Goal: Transaction & Acquisition: Purchase product/service

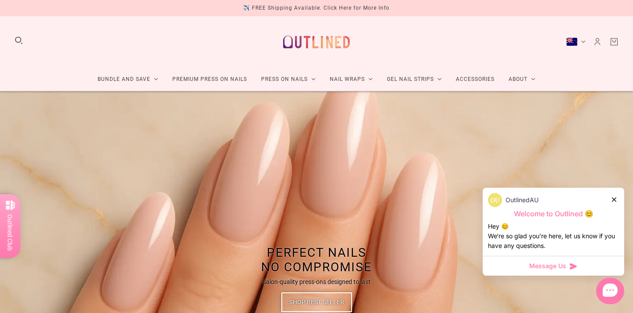
click at [613, 198] on icon at bounding box center [614, 199] width 4 height 4
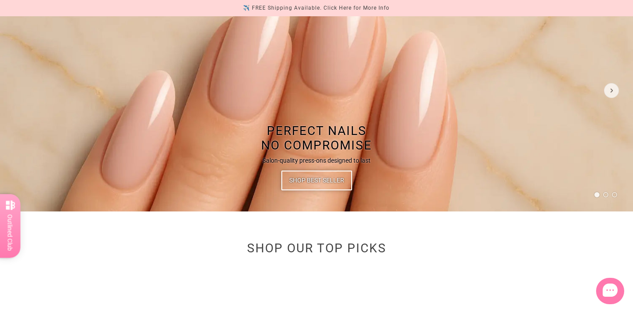
scroll to position [175, 0]
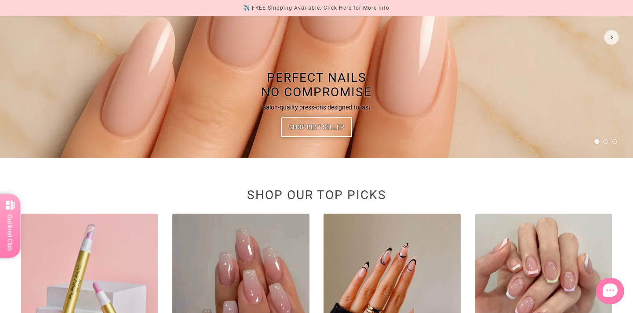
click at [318, 125] on span "Shop Best Seller" at bounding box center [316, 127] width 55 height 20
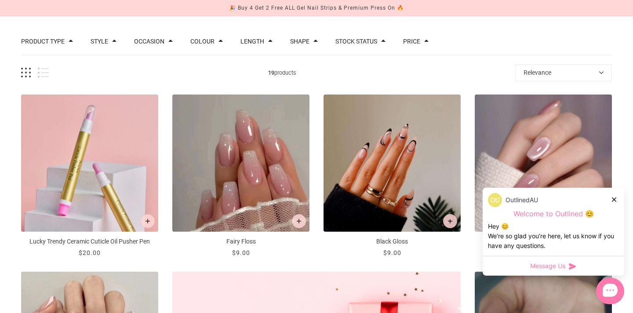
scroll to position [122, 0]
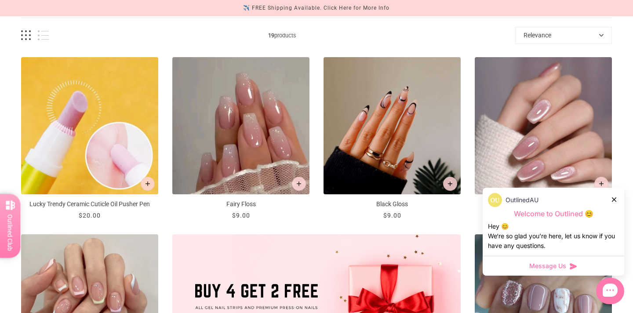
click at [76, 146] on img "Lucky Trendy Ceramic Cuticle Oil Pusher Pen" at bounding box center [89, 125] width 137 height 137
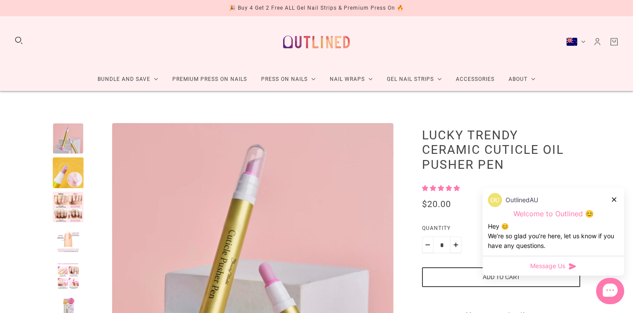
click at [72, 202] on div at bounding box center [68, 207] width 31 height 31
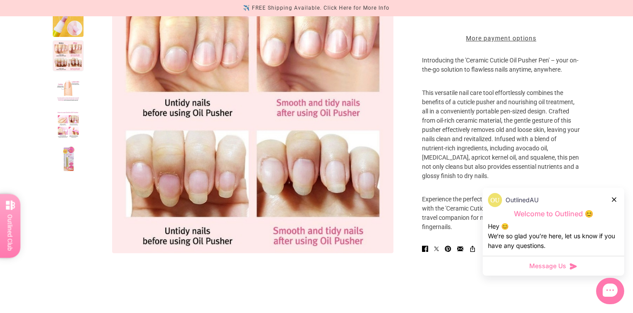
scroll to position [276, 0]
click at [70, 93] on div at bounding box center [68, 90] width 31 height 31
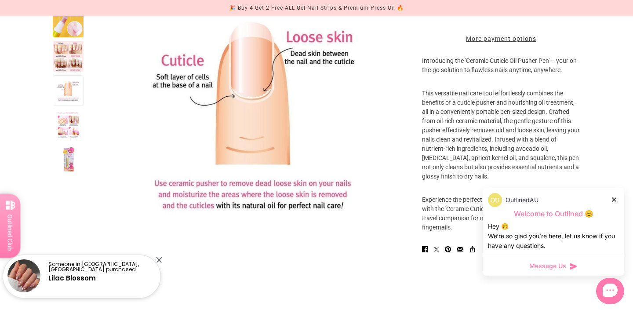
click at [70, 98] on div at bounding box center [68, 90] width 31 height 31
click at [68, 126] on div at bounding box center [68, 124] width 31 height 31
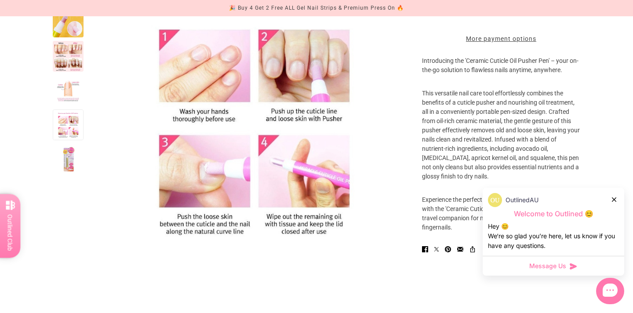
click at [68, 175] on div at bounding box center [68, 159] width 31 height 31
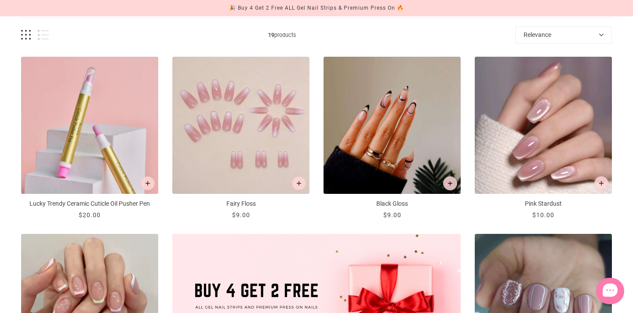
scroll to position [122, 0]
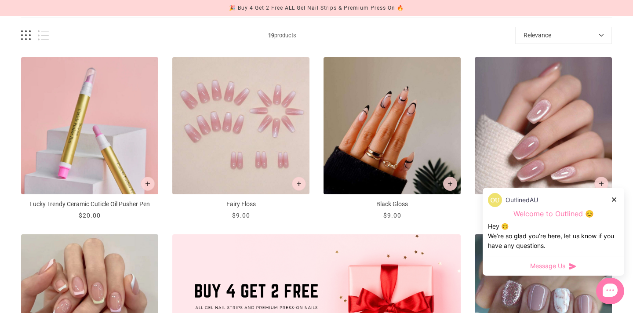
click at [262, 127] on img "Fairy Floss" at bounding box center [240, 125] width 137 height 137
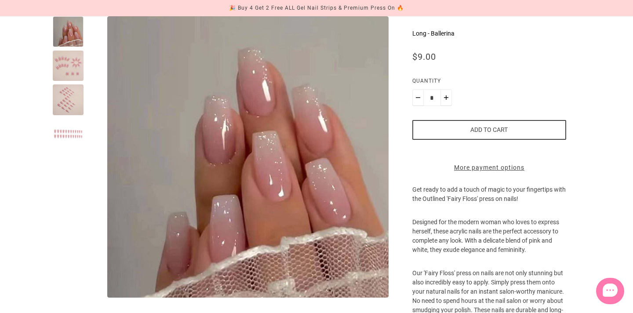
scroll to position [122, 0]
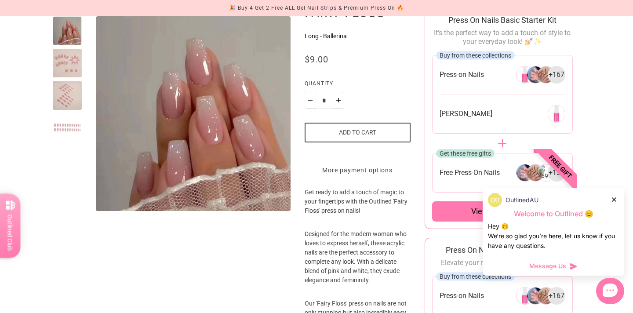
click at [616, 198] on icon at bounding box center [614, 199] width 4 height 4
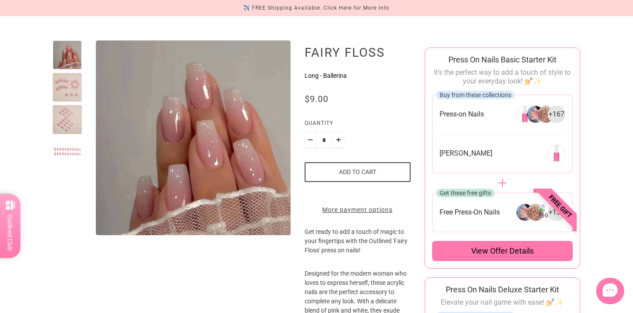
scroll to position [95, 0]
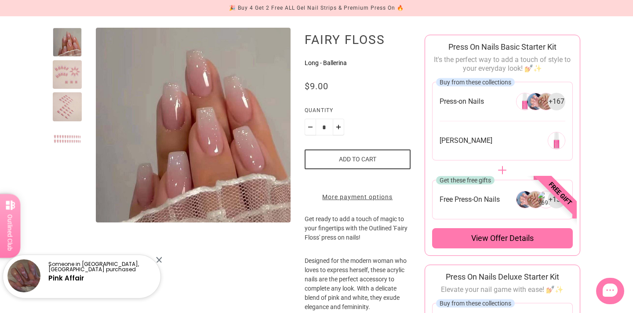
click at [557, 104] on span "+ 167" at bounding box center [557, 102] width 16 height 10
click at [496, 81] on span "Buy from these collections" at bounding box center [476, 81] width 72 height 7
click at [459, 144] on span "[PERSON_NAME]" at bounding box center [466, 140] width 53 height 9
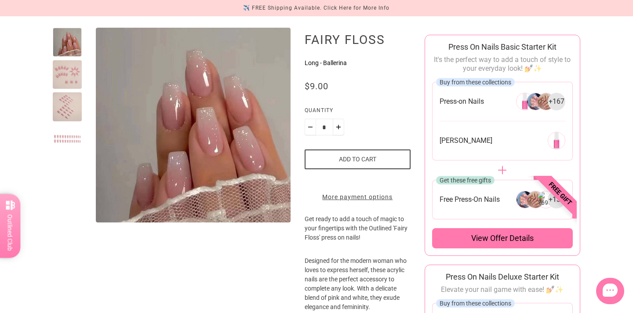
click at [500, 241] on span "View offer details" at bounding box center [502, 238] width 62 height 11
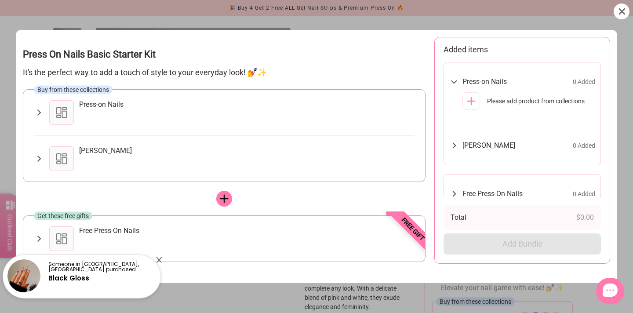
click at [37, 113] on icon at bounding box center [39, 112] width 10 height 11
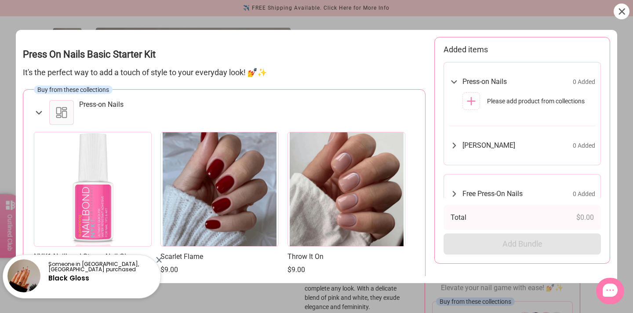
click at [37, 113] on icon at bounding box center [39, 113] width 6 height 4
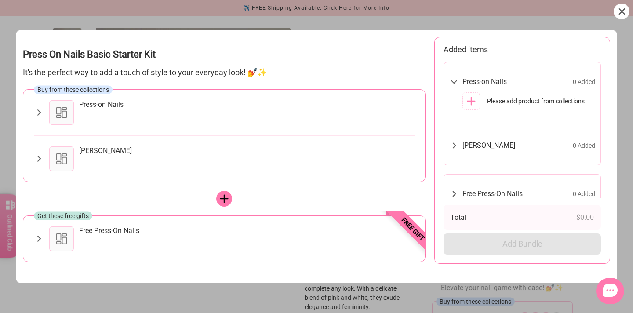
click at [40, 159] on icon at bounding box center [39, 159] width 4 height 6
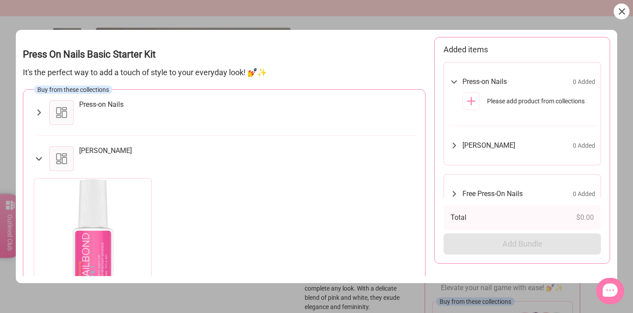
scroll to position [0, 0]
click at [40, 154] on icon at bounding box center [39, 158] width 11 height 10
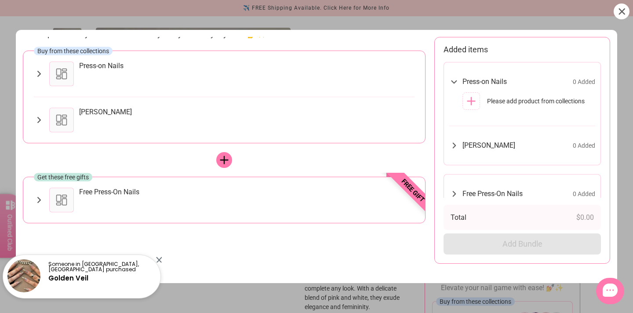
scroll to position [0, 0]
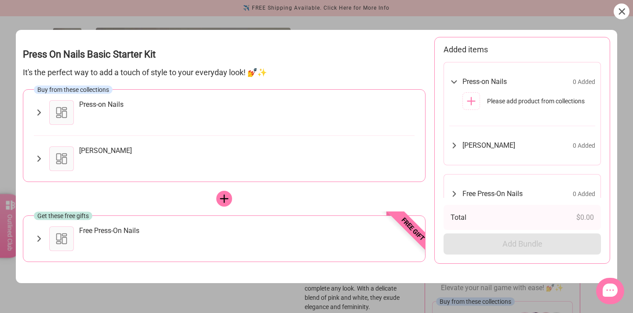
click at [40, 107] on icon at bounding box center [39, 112] width 10 height 11
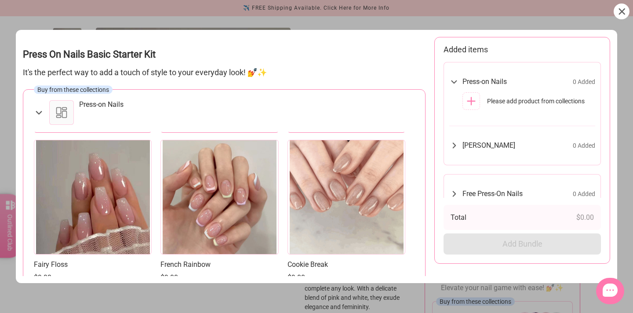
scroll to position [340, 0]
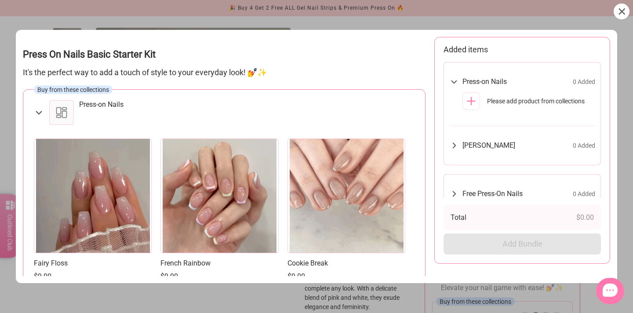
click at [80, 195] on div at bounding box center [93, 195] width 118 height 115
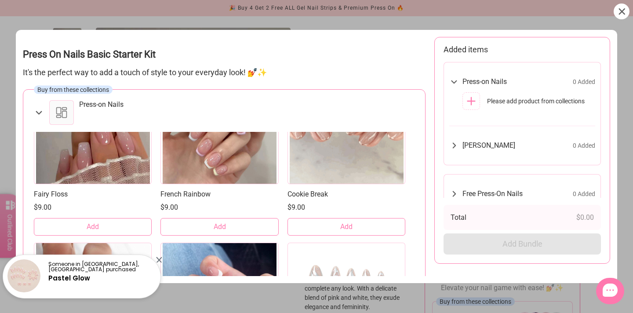
scroll to position [411, 0]
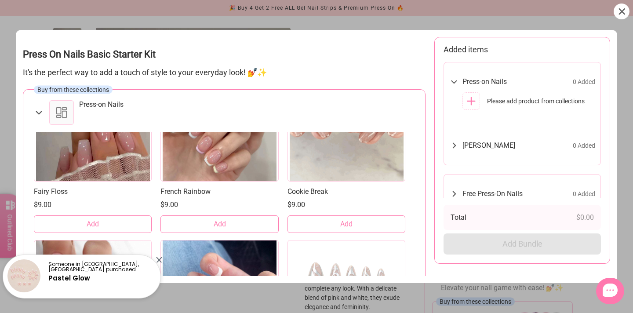
click at [87, 227] on span "Add" at bounding box center [93, 224] width 12 height 10
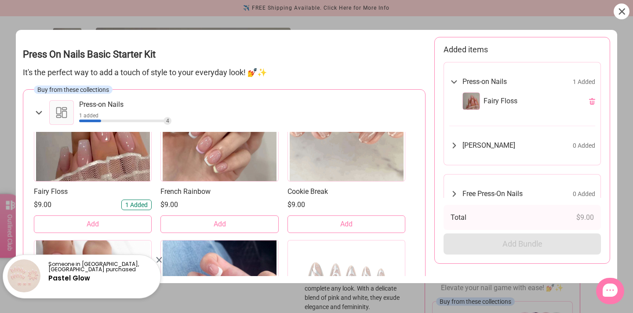
click at [38, 112] on icon at bounding box center [39, 112] width 11 height 10
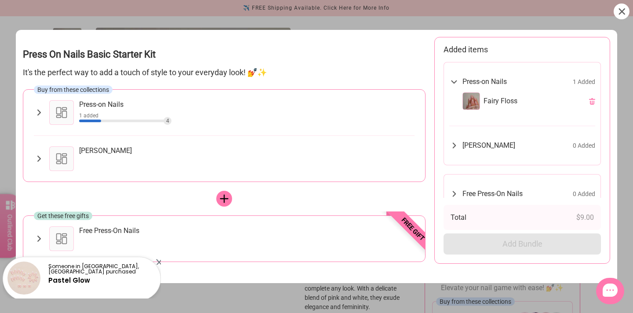
click at [40, 156] on icon at bounding box center [39, 158] width 10 height 11
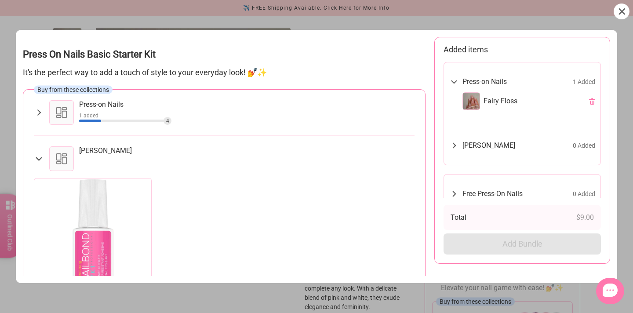
click at [83, 239] on div at bounding box center [93, 235] width 118 height 115
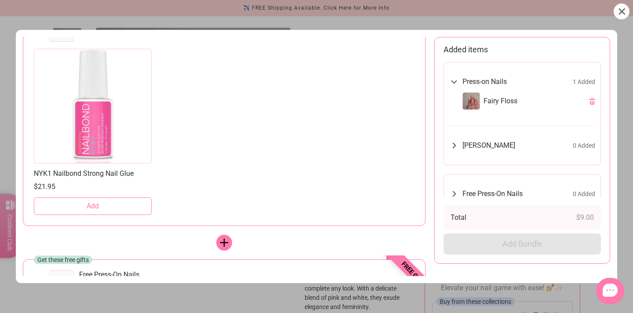
click at [97, 206] on span "Add" at bounding box center [93, 206] width 12 height 10
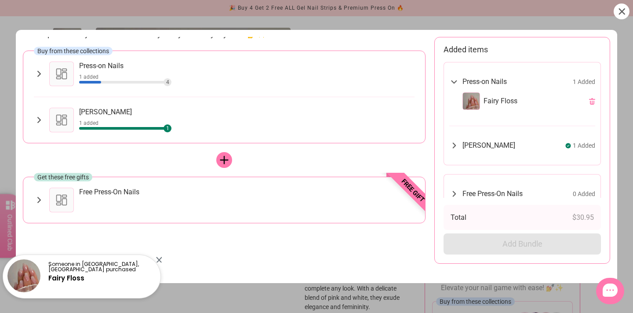
click at [36, 73] on icon at bounding box center [39, 74] width 10 height 11
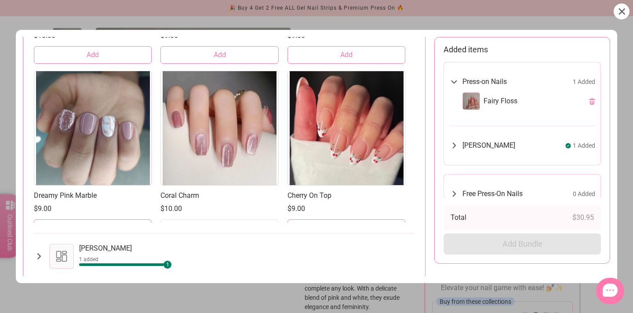
scroll to position [1269, 0]
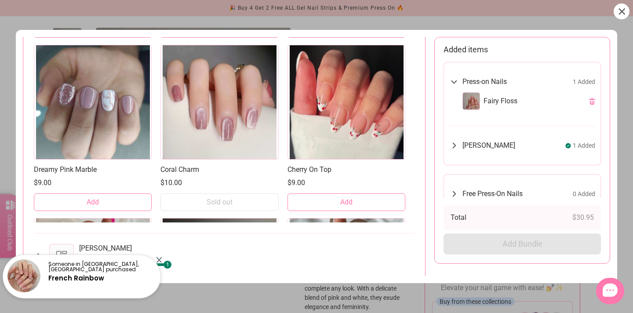
click at [621, 11] on icon at bounding box center [622, 11] width 6 height 6
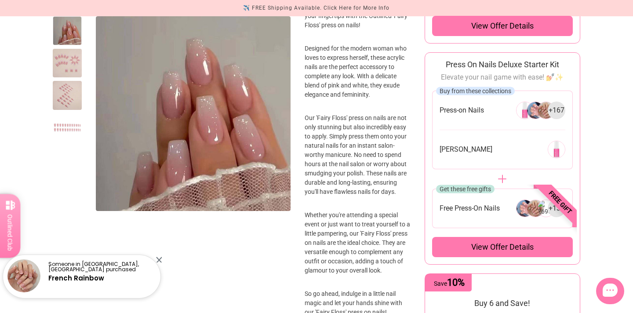
scroll to position [307, 0]
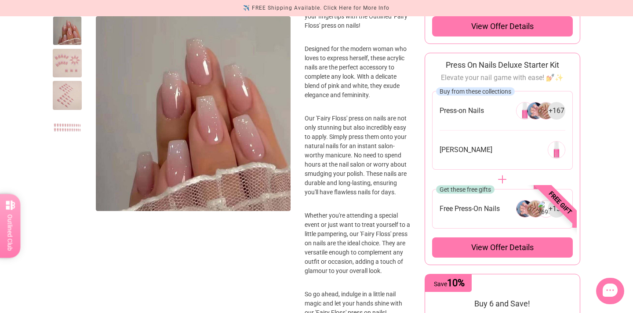
click at [469, 254] on div "View offer details" at bounding box center [502, 247] width 141 height 20
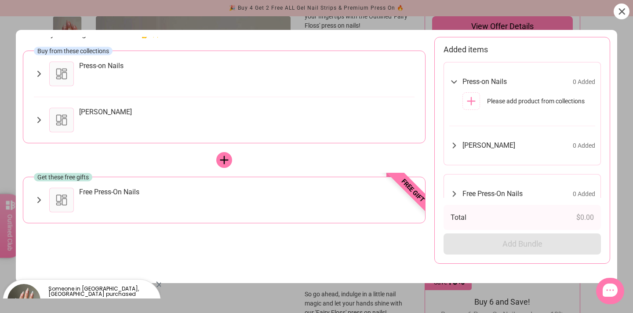
scroll to position [0, 0]
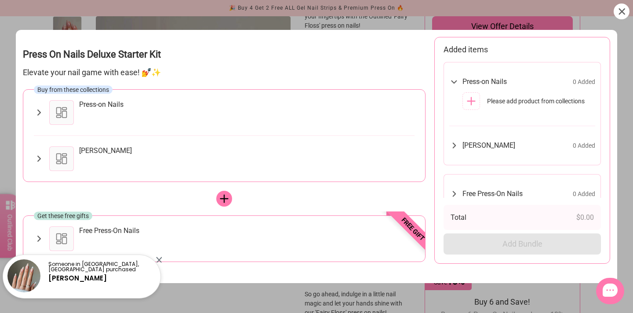
click at [621, 7] on div at bounding box center [622, 12] width 16 height 16
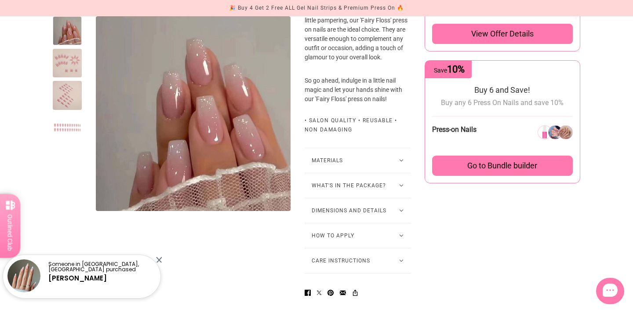
scroll to position [522, 0]
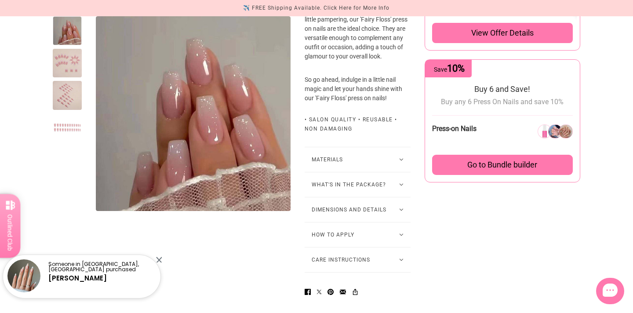
click at [471, 167] on span "Go to Bundle builder" at bounding box center [502, 165] width 70 height 10
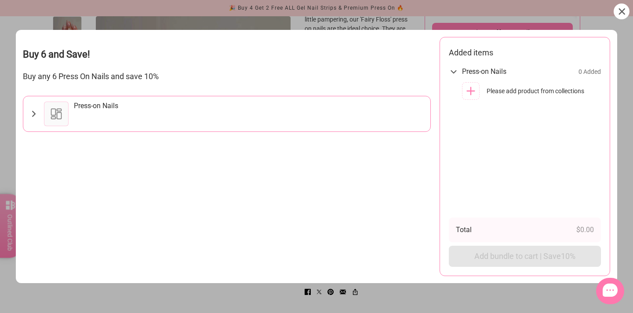
click at [619, 11] on icon at bounding box center [622, 11] width 7 height 7
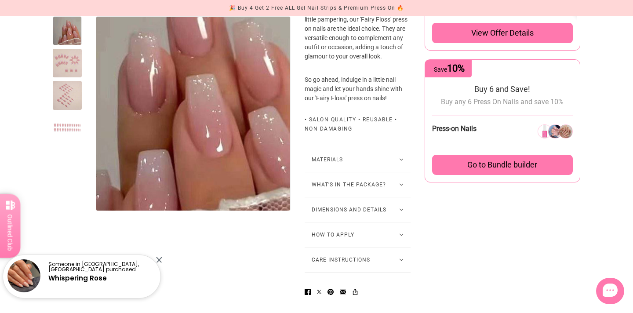
scroll to position [0, 0]
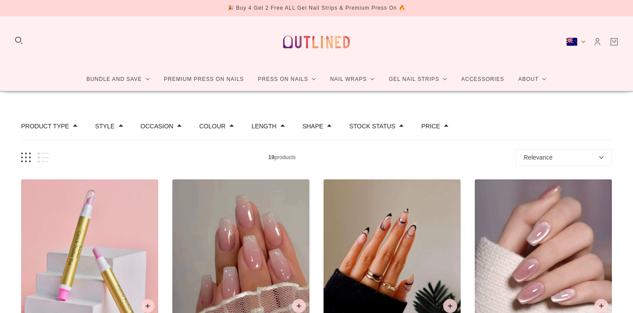
scroll to position [122, 0]
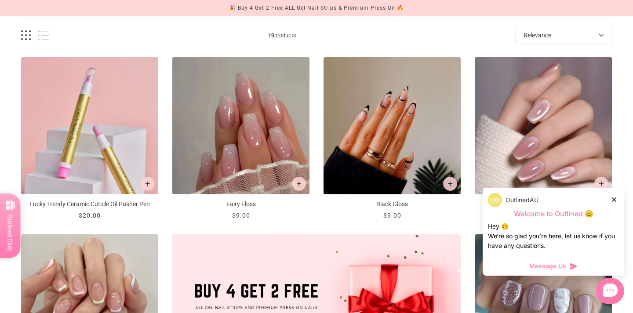
click at [614, 198] on icon at bounding box center [614, 199] width 4 height 4
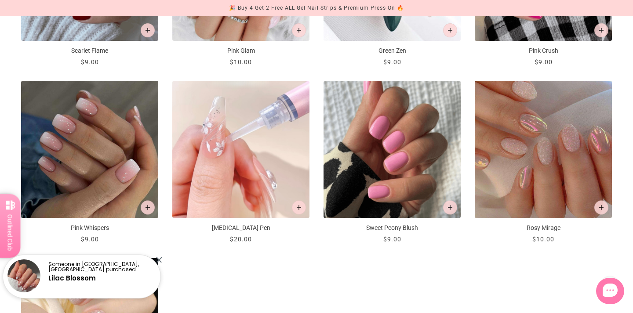
scroll to position [808, 0]
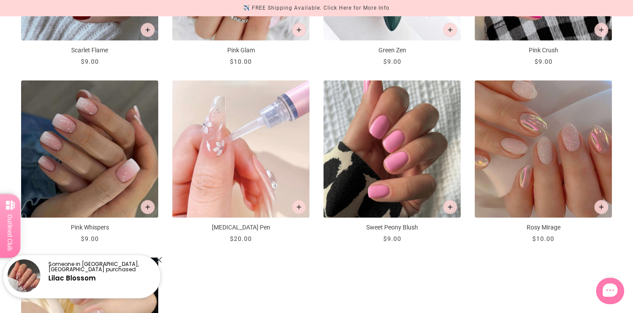
click at [273, 124] on img "Nail Removal Pen" at bounding box center [240, 148] width 137 height 137
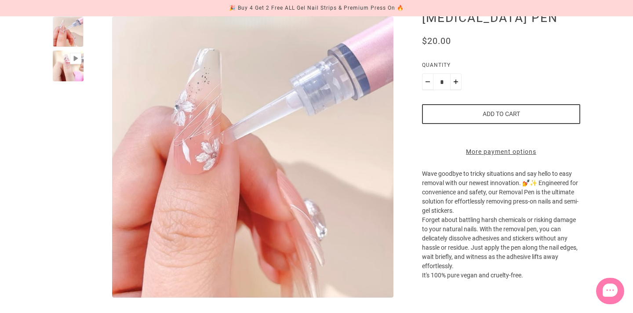
scroll to position [116, 0]
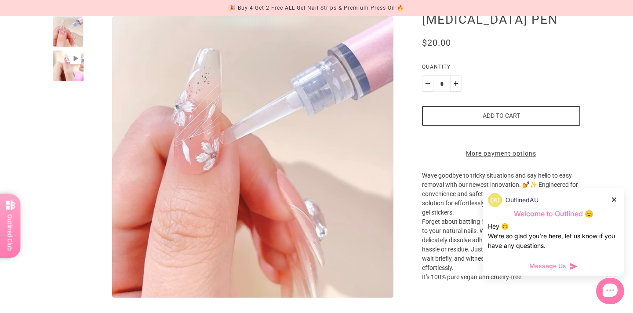
click at [75, 73] on div at bounding box center [68, 66] width 31 height 31
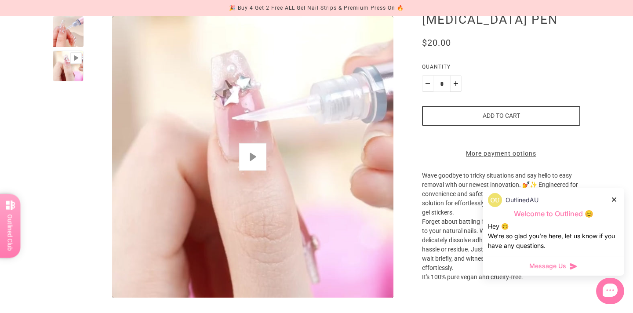
click at [251, 160] on button "Play" at bounding box center [252, 156] width 27 height 27
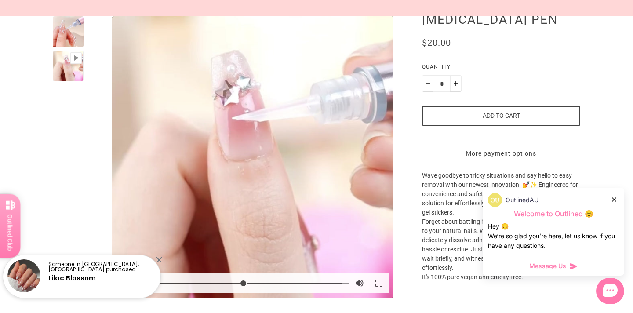
type input "*"
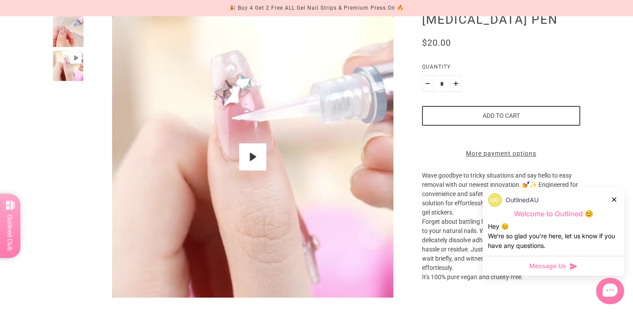
click at [613, 200] on icon at bounding box center [614, 199] width 4 height 4
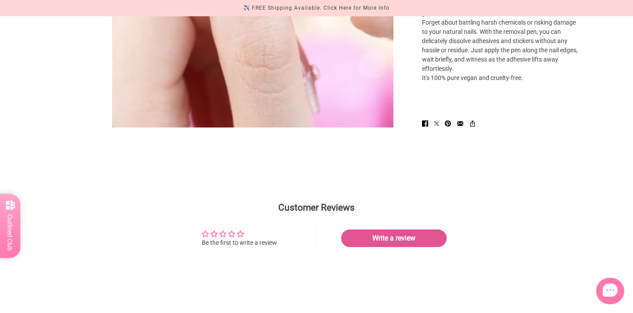
scroll to position [0, 0]
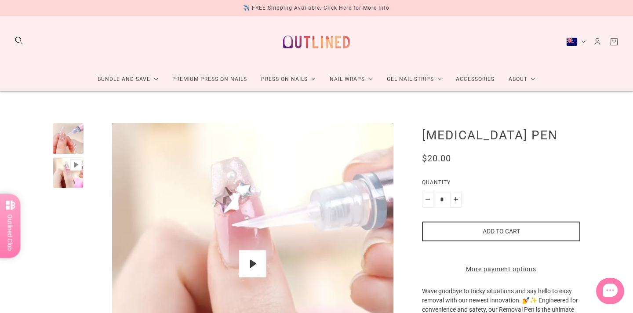
click at [472, 234] on button "Add to cart" at bounding box center [501, 232] width 158 height 20
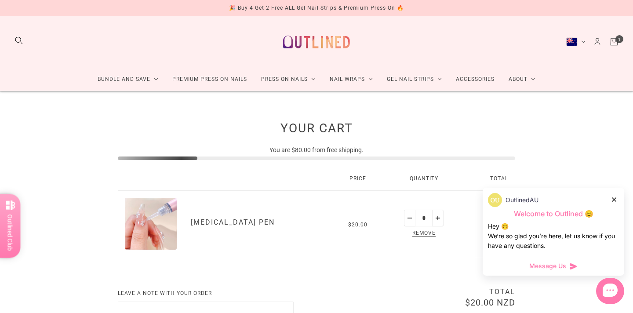
click at [316, 41] on img at bounding box center [316, 41] width 77 height 37
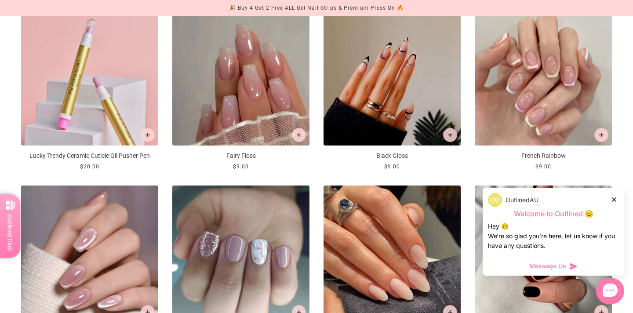
scroll to position [404, 0]
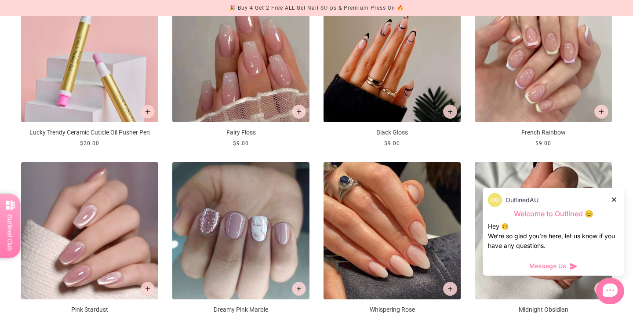
click at [614, 200] on icon at bounding box center [614, 199] width 4 height 4
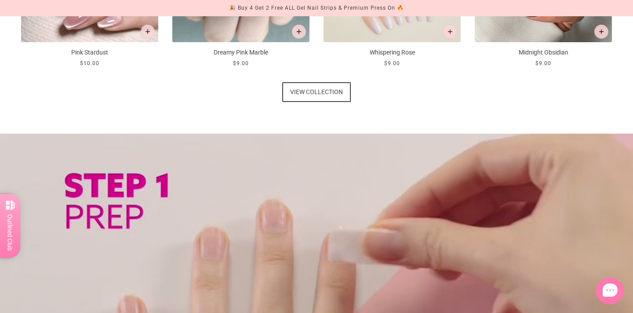
scroll to position [662, 0]
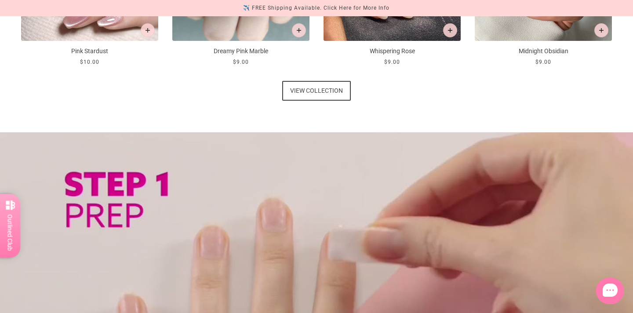
click at [317, 88] on span "View collection" at bounding box center [316, 91] width 53 height 20
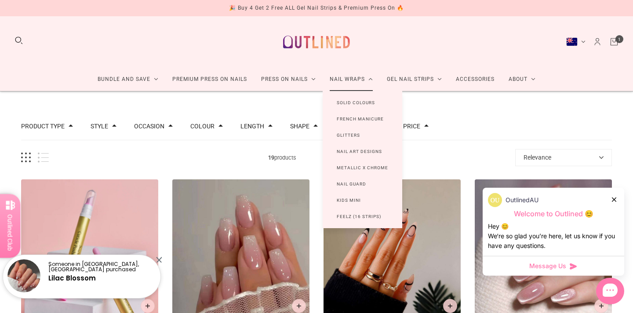
click at [353, 183] on link "Nail Guard" at bounding box center [352, 184] width 58 height 16
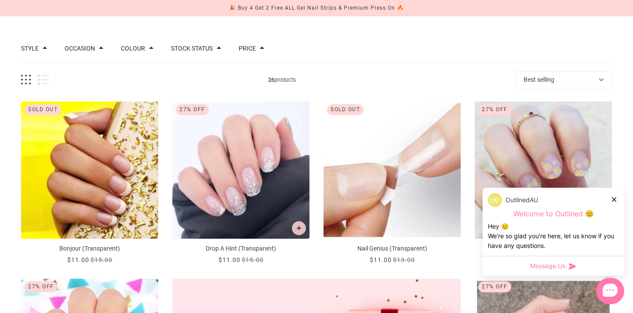
scroll to position [137, 0]
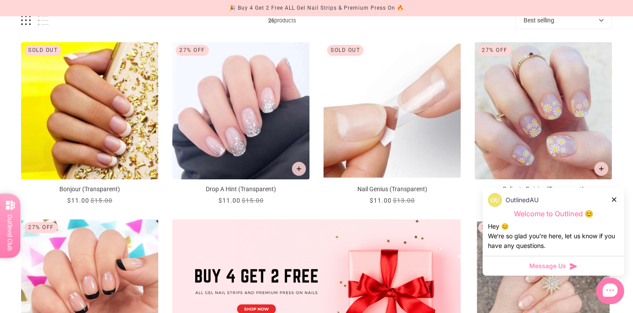
click at [615, 201] on icon at bounding box center [614, 199] width 4 height 4
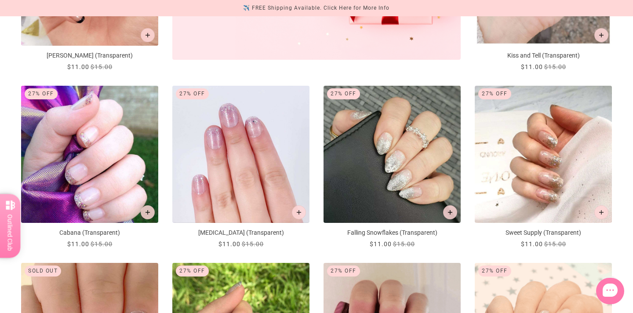
scroll to position [0, 0]
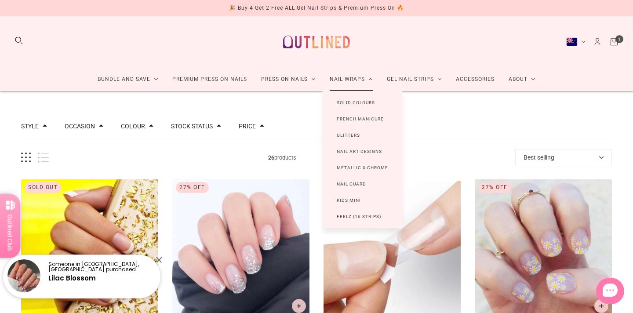
click at [358, 150] on link "Nail Art Designs" at bounding box center [359, 151] width 73 height 16
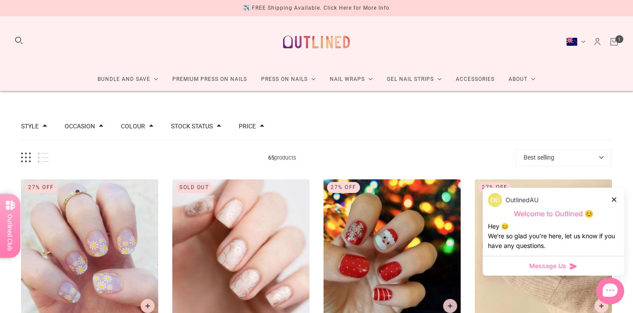
click at [303, 38] on img at bounding box center [316, 41] width 77 height 37
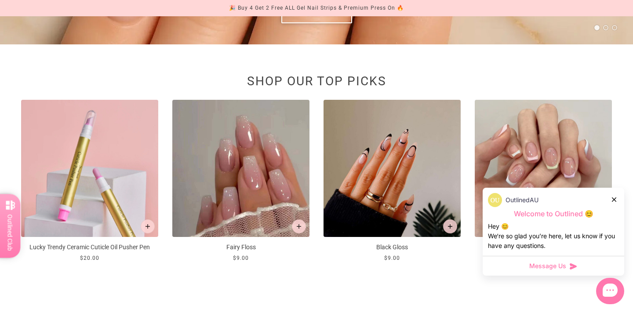
scroll to position [167, 0]
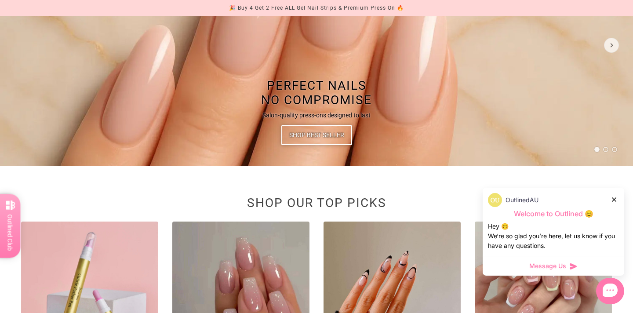
click at [319, 134] on span "Shop Best Seller" at bounding box center [316, 135] width 55 height 20
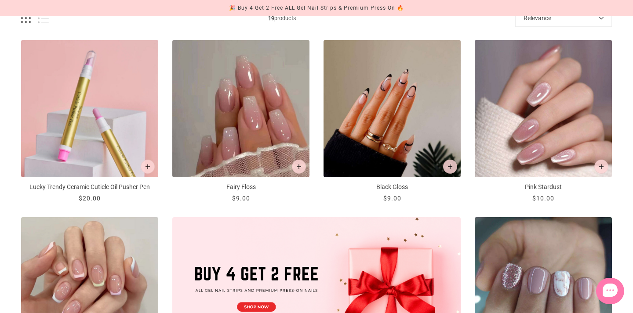
scroll to position [141, 0]
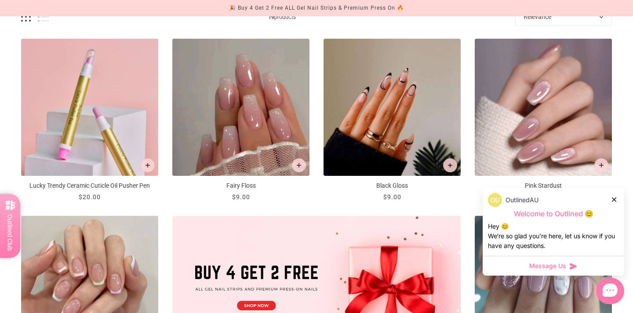
click at [615, 198] on icon at bounding box center [614, 199] width 4 height 4
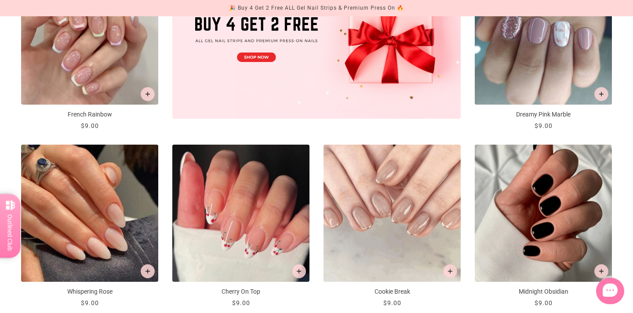
scroll to position [0, 0]
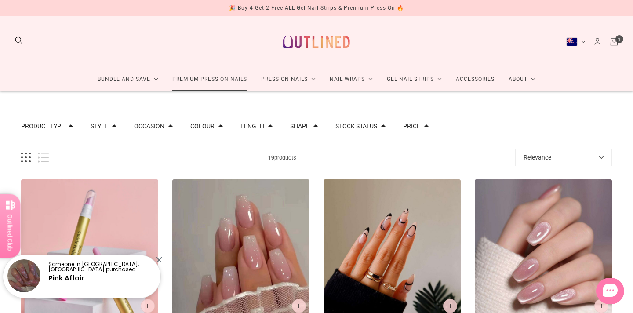
click at [204, 78] on link "Premium Press On Nails" at bounding box center [209, 79] width 89 height 23
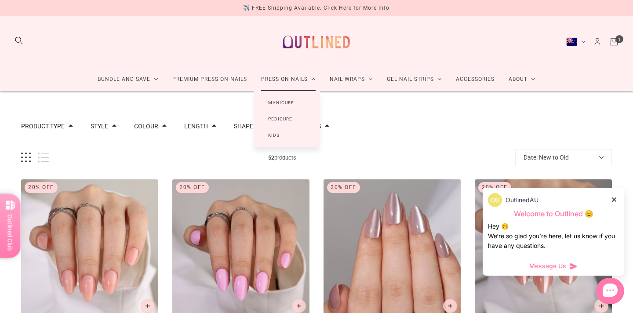
click at [287, 105] on link "Manicure" at bounding box center [281, 103] width 54 height 16
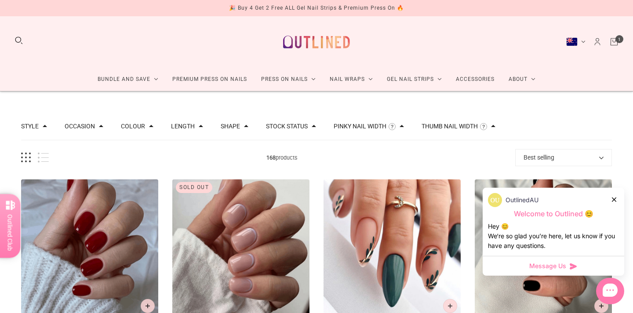
click at [615, 200] on icon at bounding box center [614, 199] width 4 height 4
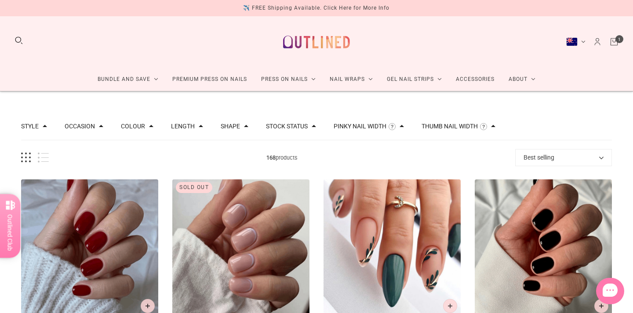
click at [232, 126] on button "Shape" at bounding box center [230, 126] width 19 height 6
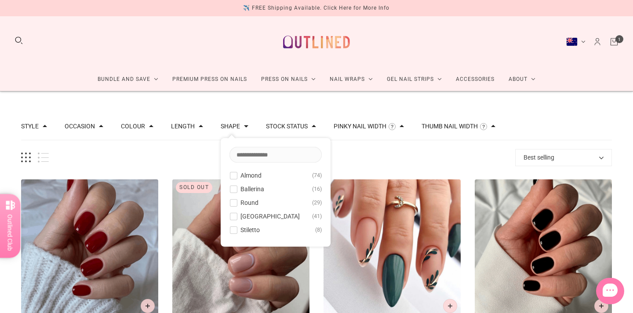
click at [254, 177] on span "Almond" at bounding box center [250, 175] width 21 height 7
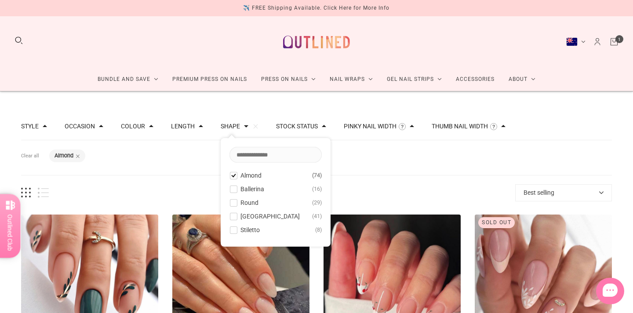
click at [254, 177] on span "Almond" at bounding box center [250, 175] width 21 height 7
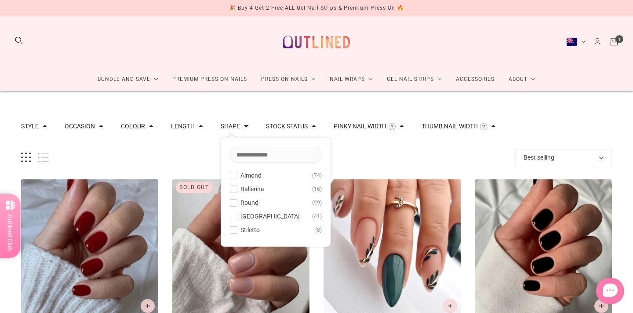
click at [252, 228] on span "Stiletto" at bounding box center [249, 229] width 19 height 7
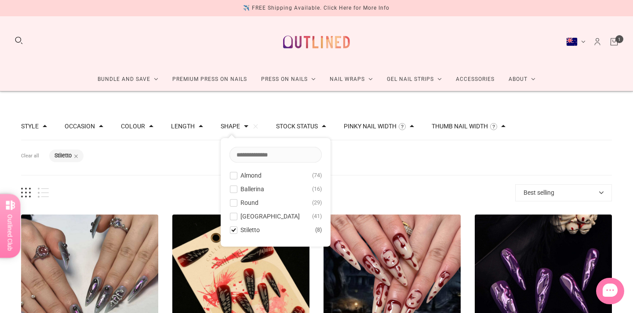
click at [249, 175] on span "Almond" at bounding box center [250, 175] width 21 height 7
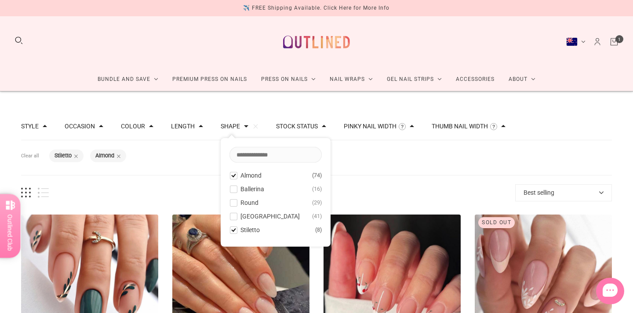
click at [254, 228] on span "Stiletto" at bounding box center [249, 229] width 19 height 7
click at [257, 215] on span "Rounded Square" at bounding box center [269, 216] width 59 height 7
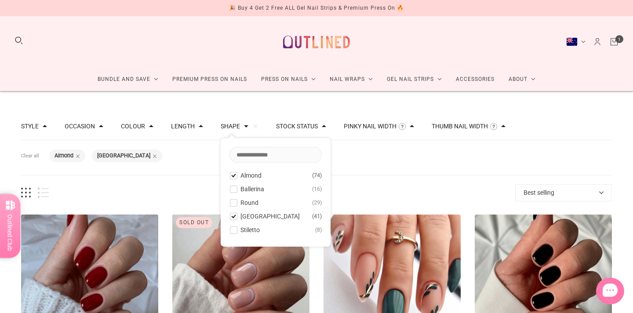
click at [257, 215] on span "Rounded Square" at bounding box center [269, 216] width 59 height 7
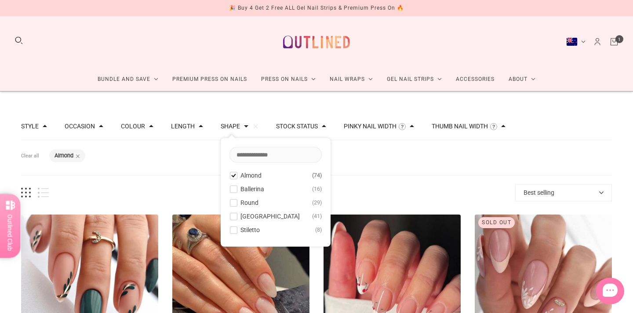
click at [255, 202] on span "Round" at bounding box center [249, 202] width 18 height 7
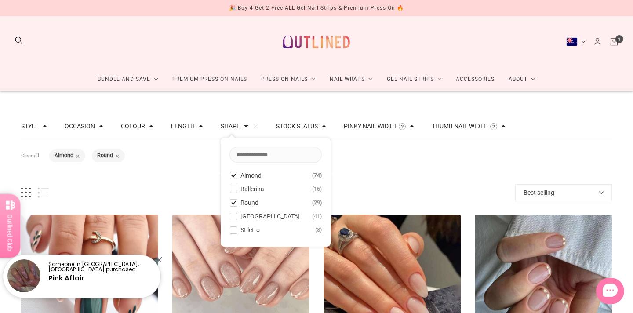
click at [255, 202] on span "Round" at bounding box center [249, 202] width 18 height 7
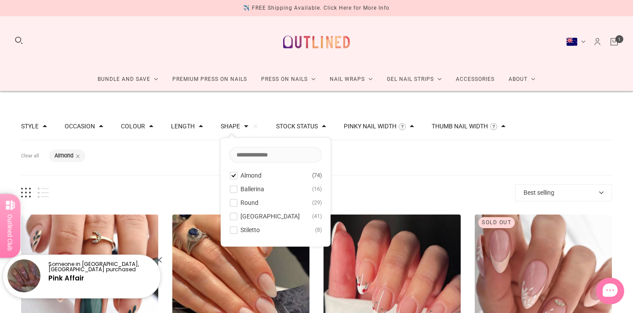
click at [251, 173] on span "Almond" at bounding box center [250, 175] width 21 height 7
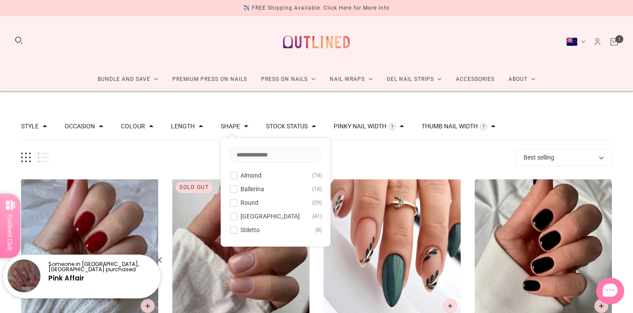
click at [248, 202] on span "Round" at bounding box center [249, 202] width 18 height 7
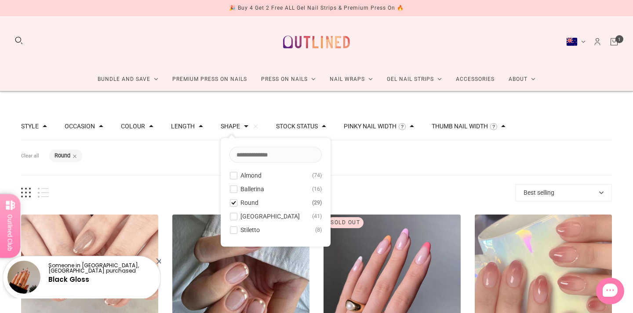
click at [246, 203] on span "Round" at bounding box center [249, 202] width 18 height 7
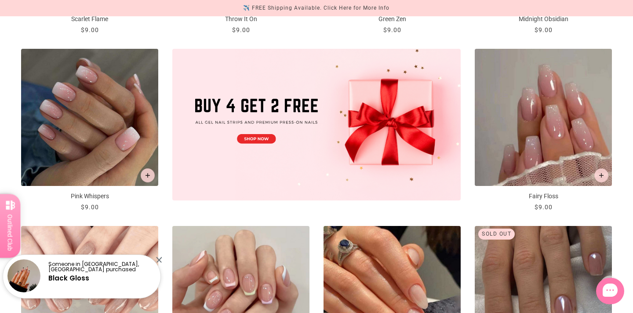
scroll to position [303, 0]
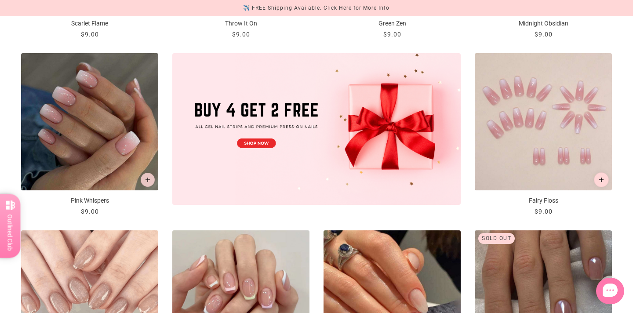
click at [601, 178] on icon "Add to cart" at bounding box center [601, 180] width 5 height 5
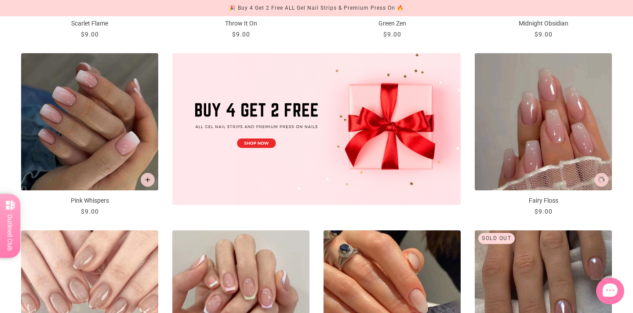
scroll to position [0, 0]
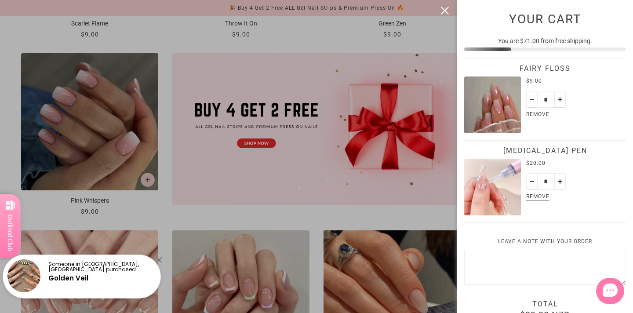
click at [400, 219] on div at bounding box center [316, 156] width 633 height 313
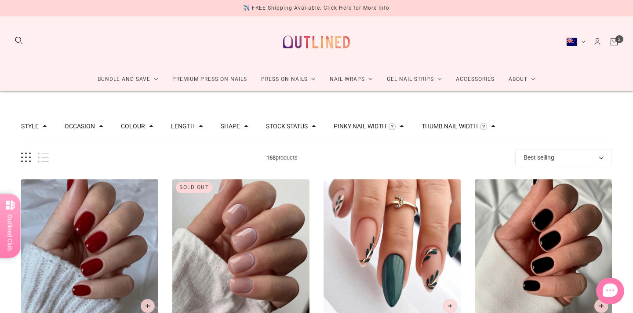
click at [293, 125] on button "Stock status" at bounding box center [287, 126] width 42 height 6
click at [294, 154] on span "In stock" at bounding box center [297, 155] width 22 height 7
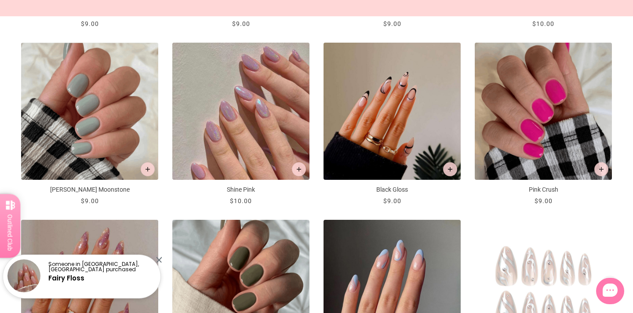
scroll to position [880, 0]
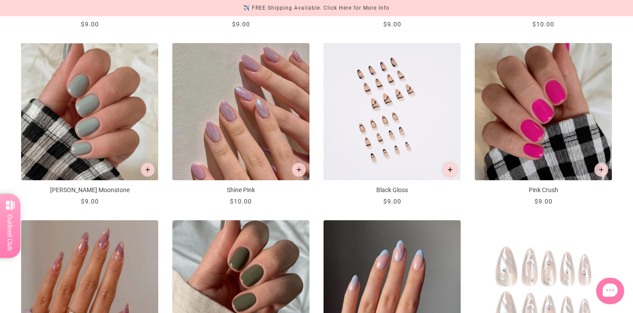
click at [451, 170] on icon "Add to cart" at bounding box center [450, 169] width 5 height 5
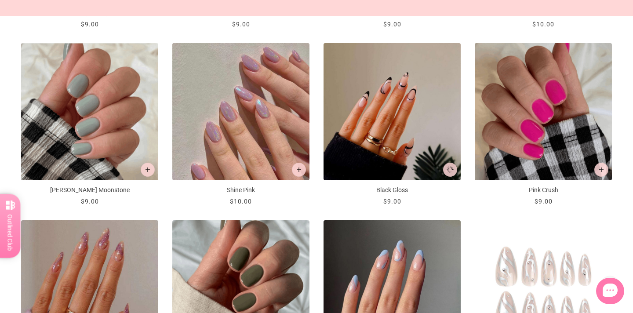
scroll to position [0, 0]
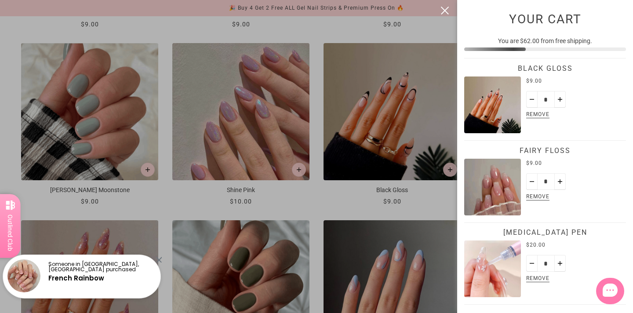
click at [441, 202] on div at bounding box center [316, 156] width 633 height 313
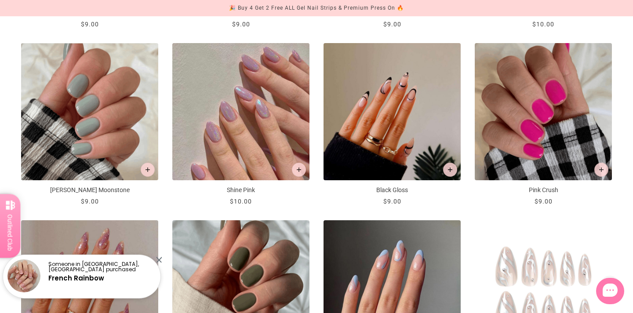
scroll to position [1070, 0]
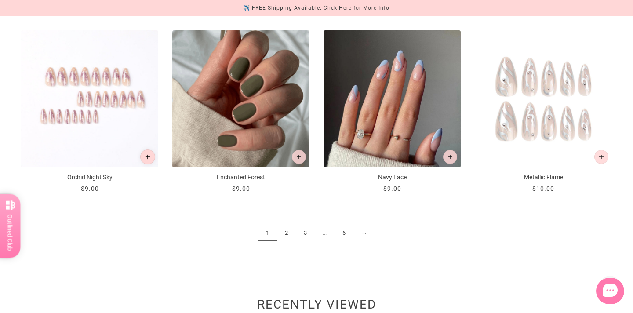
click at [147, 160] on button "Add to cart" at bounding box center [147, 156] width 15 height 15
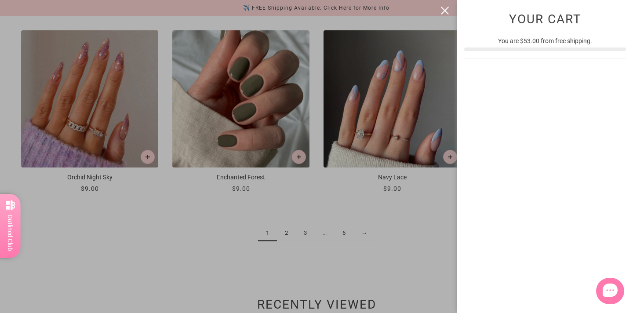
scroll to position [0, 0]
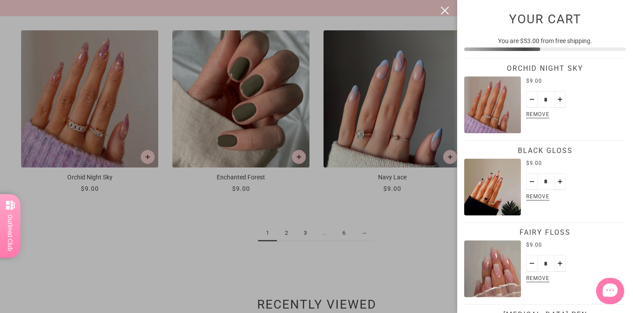
click at [290, 234] on div at bounding box center [316, 156] width 633 height 313
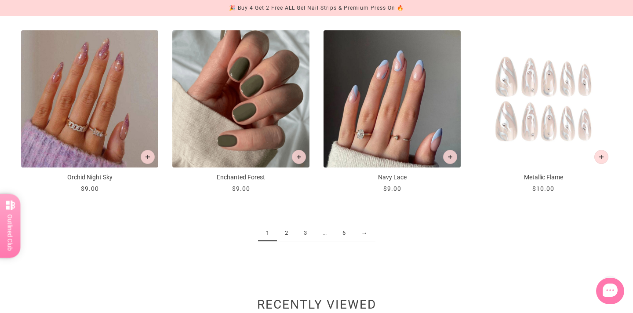
click at [290, 234] on link "2" at bounding box center [286, 233] width 19 height 16
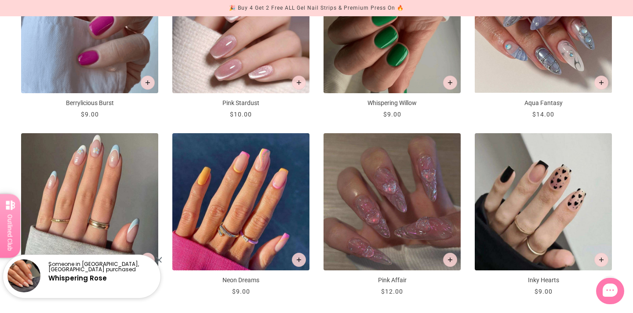
scroll to position [1023, 0]
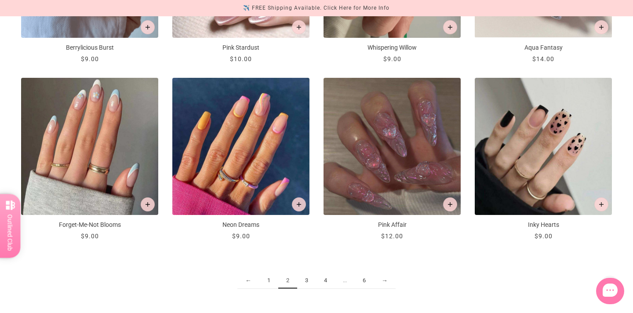
click at [305, 281] on link "3" at bounding box center [306, 281] width 19 height 16
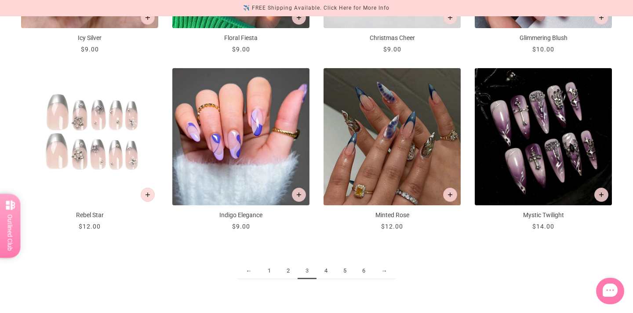
scroll to position [1046, 0]
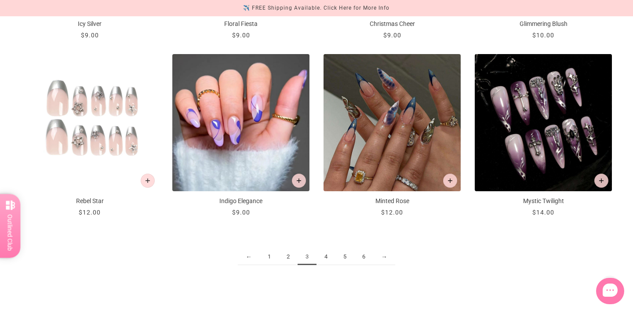
click at [329, 258] on link "4" at bounding box center [326, 257] width 19 height 16
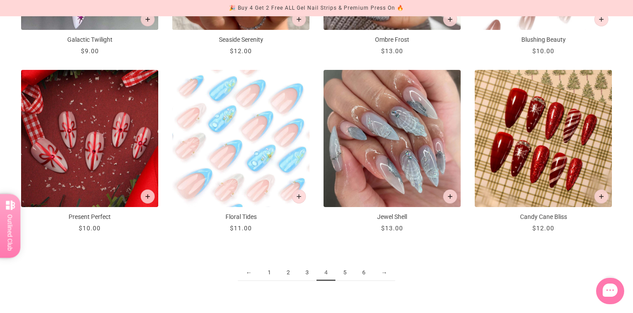
scroll to position [1030, 0]
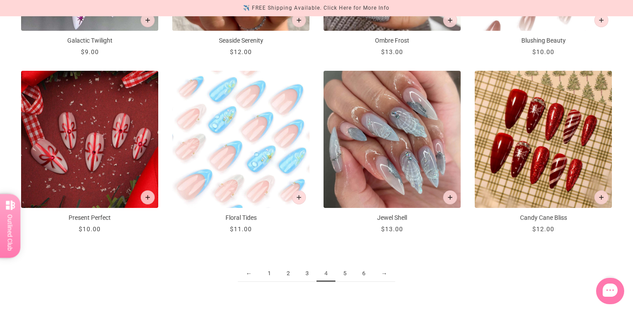
click at [345, 272] on link "5" at bounding box center [344, 274] width 19 height 16
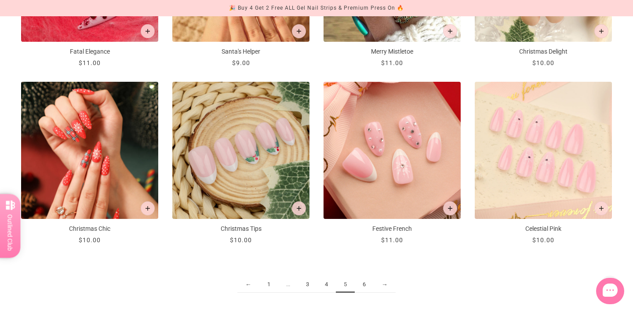
scroll to position [1018, 0]
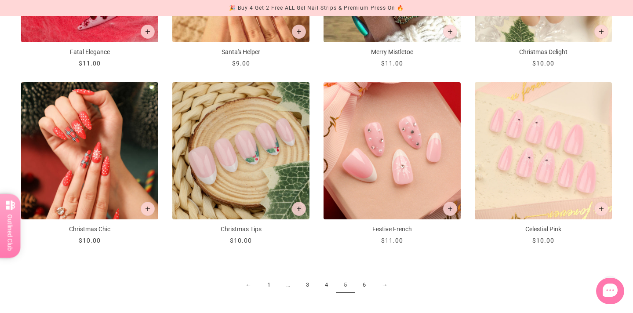
click at [364, 286] on link "6" at bounding box center [364, 285] width 19 height 16
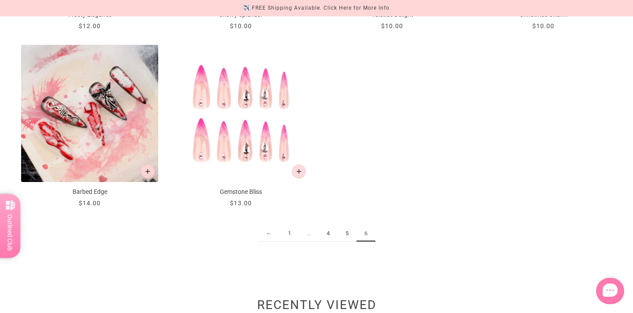
scroll to position [721, 0]
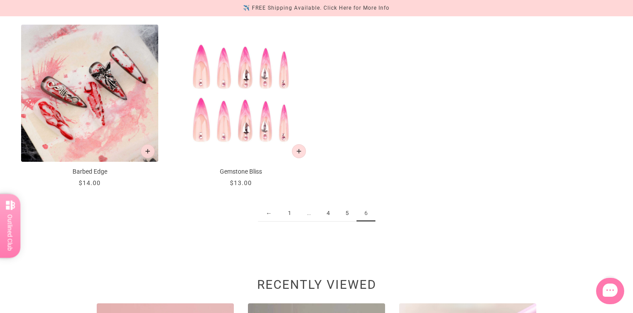
click at [327, 214] on link "4" at bounding box center [328, 213] width 19 height 16
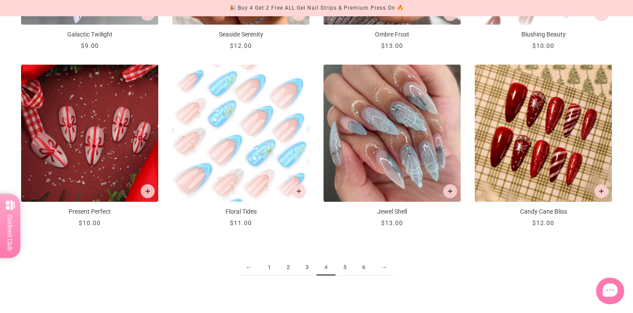
scroll to position [1034, 0]
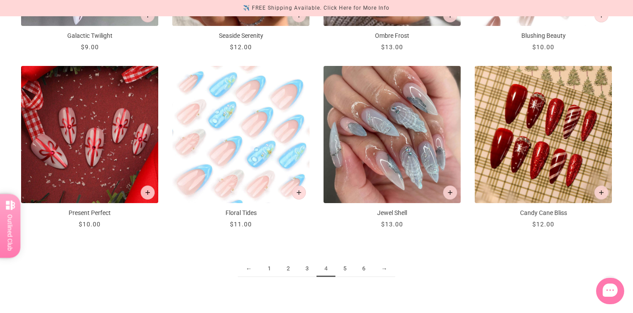
click at [306, 269] on link "3" at bounding box center [307, 269] width 19 height 16
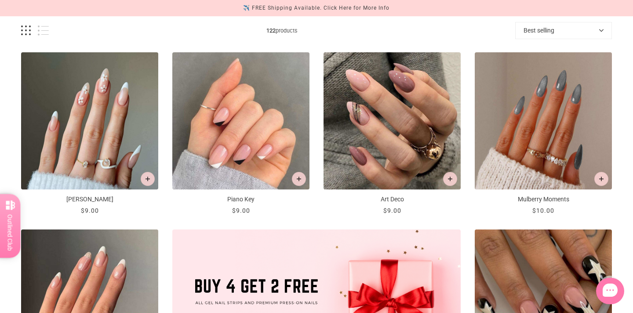
scroll to position [161, 0]
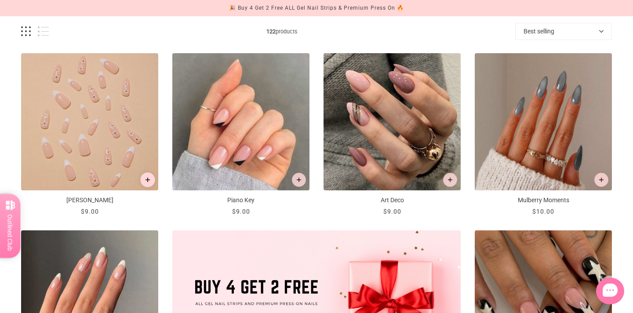
click at [147, 178] on icon "Add to cart" at bounding box center [148, 180] width 5 height 5
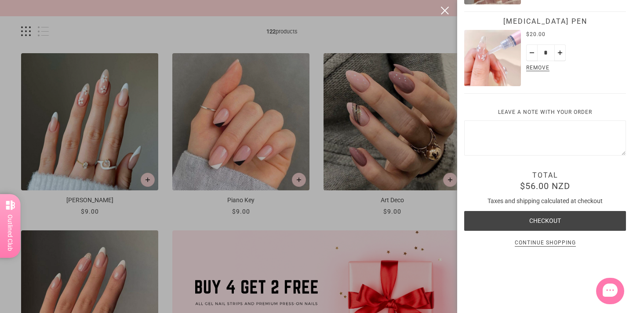
scroll to position [408, 0]
click at [311, 224] on div at bounding box center [316, 156] width 633 height 313
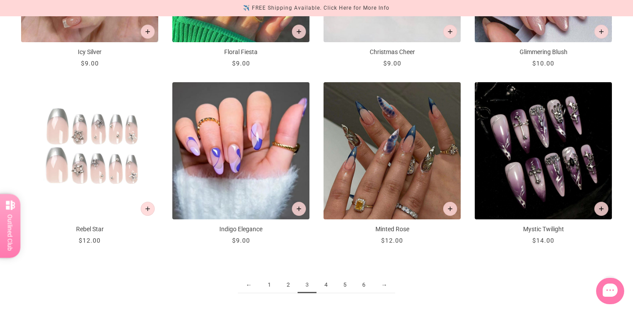
scroll to position [1016, 0]
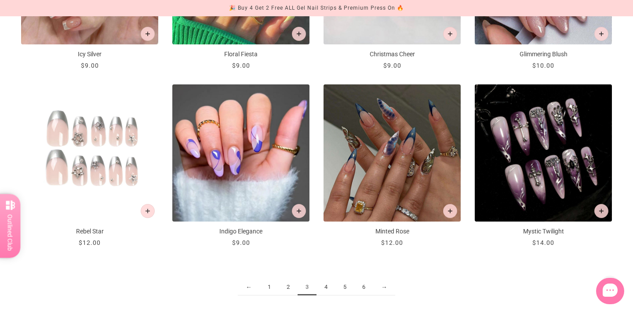
click at [291, 289] on link "2" at bounding box center [288, 287] width 19 height 16
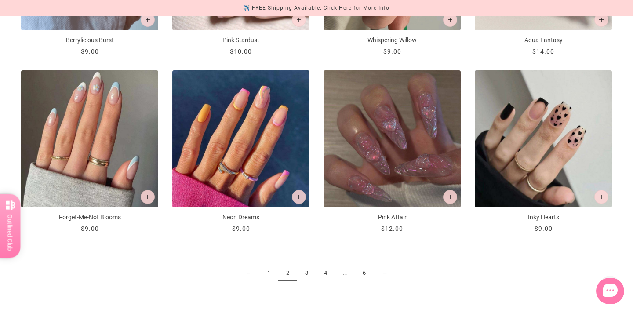
scroll to position [1028, 0]
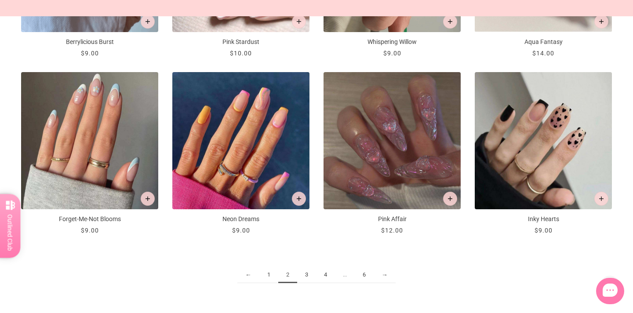
click at [323, 278] on link "4" at bounding box center [325, 275] width 19 height 16
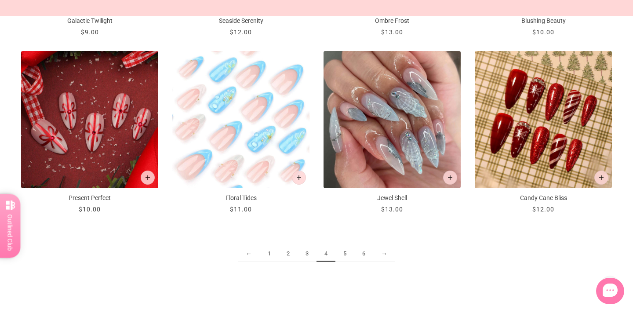
scroll to position [1048, 0]
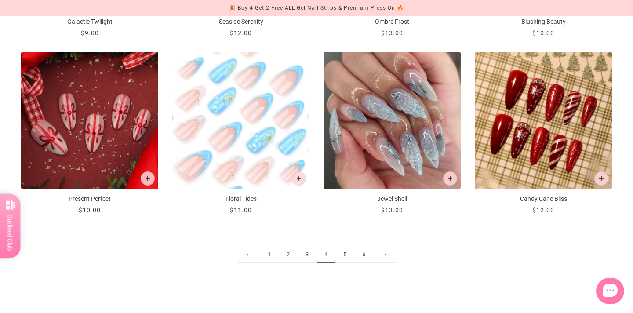
click at [346, 254] on link "5" at bounding box center [344, 255] width 19 height 16
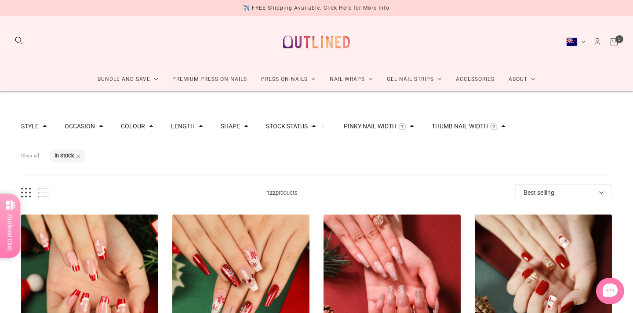
click at [232, 127] on button "Shape" at bounding box center [230, 126] width 19 height 6
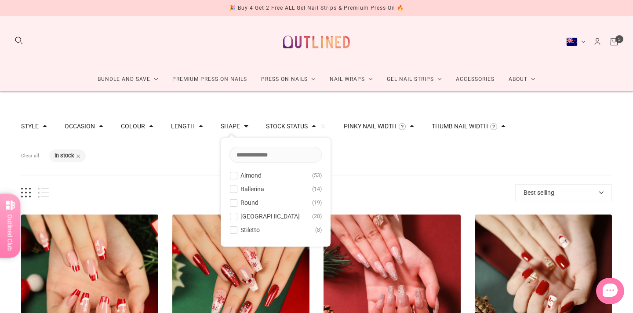
click at [248, 177] on span "Almond" at bounding box center [250, 175] width 21 height 7
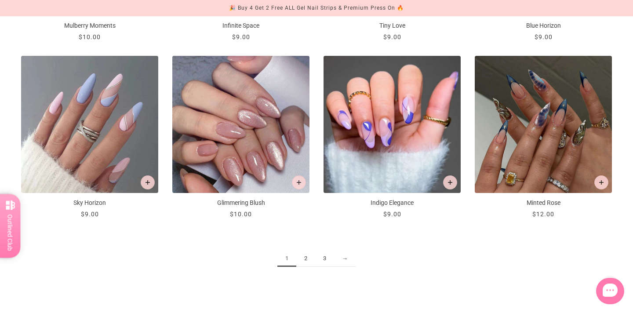
scroll to position [1046, 0]
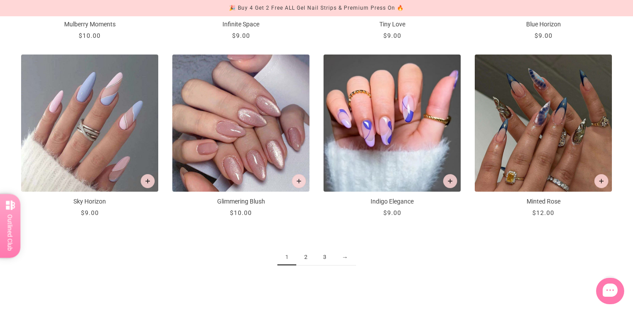
click at [307, 258] on link "2" at bounding box center [305, 257] width 19 height 16
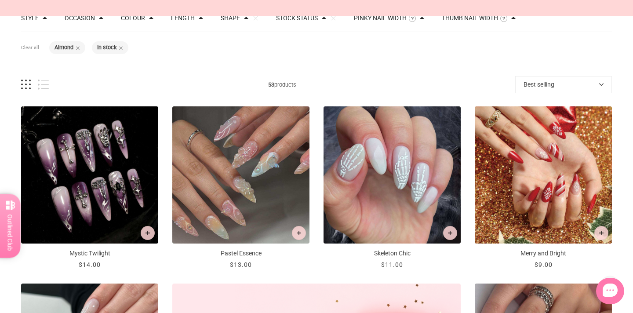
scroll to position [110, 0]
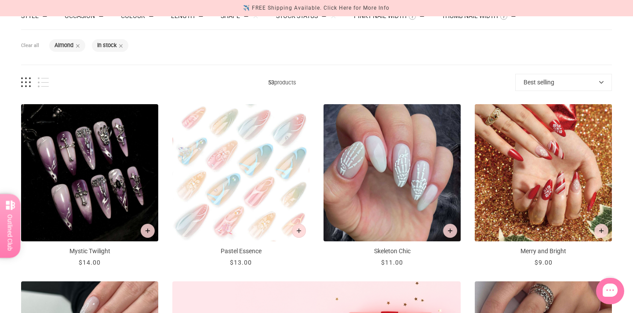
click at [273, 186] on img "Pastel Essence" at bounding box center [240, 172] width 137 height 137
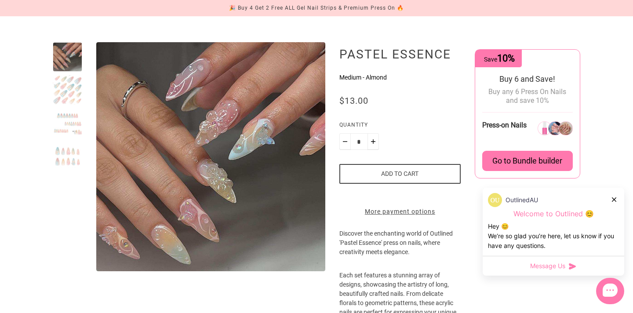
scroll to position [72, 0]
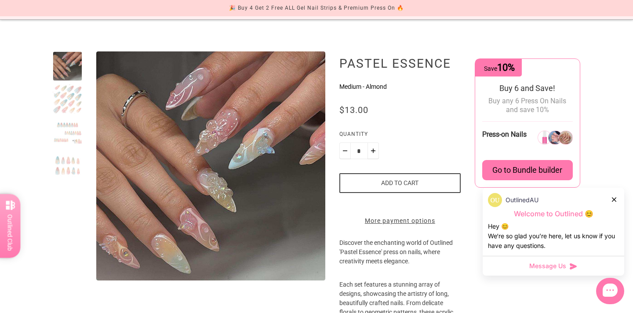
click at [65, 102] on div at bounding box center [67, 98] width 29 height 29
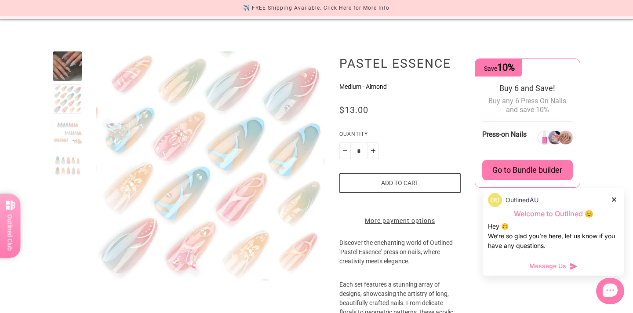
click at [69, 130] on div at bounding box center [67, 131] width 29 height 29
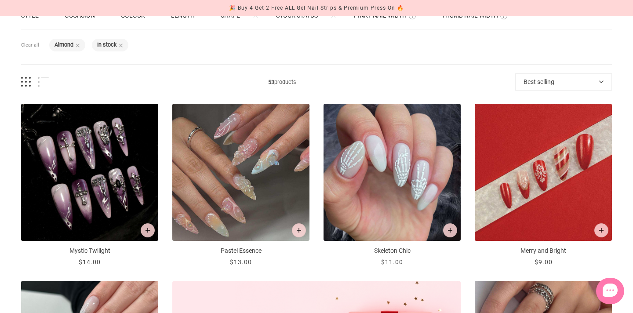
scroll to position [110, 0]
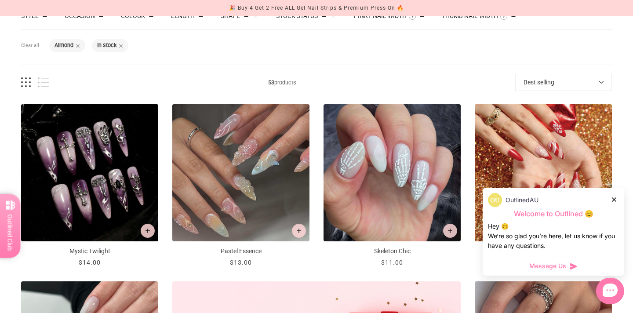
click at [614, 196] on div at bounding box center [614, 199] width 5 height 9
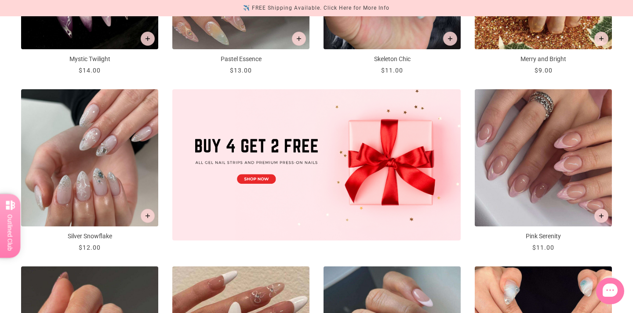
scroll to position [302, 0]
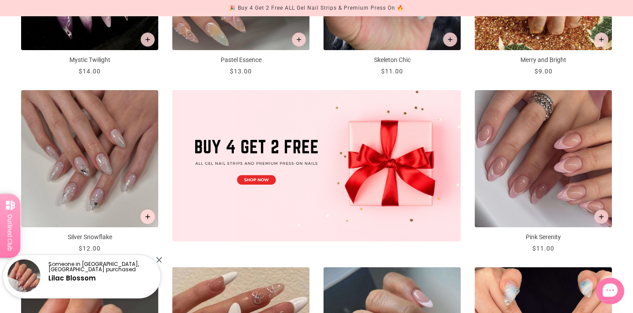
click at [149, 218] on icon "Add to cart" at bounding box center [148, 217] width 5 height 5
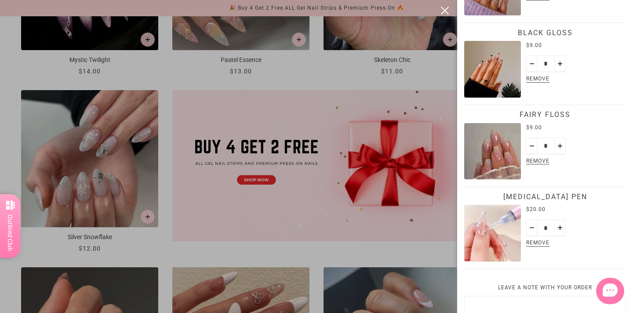
scroll to position [491, 0]
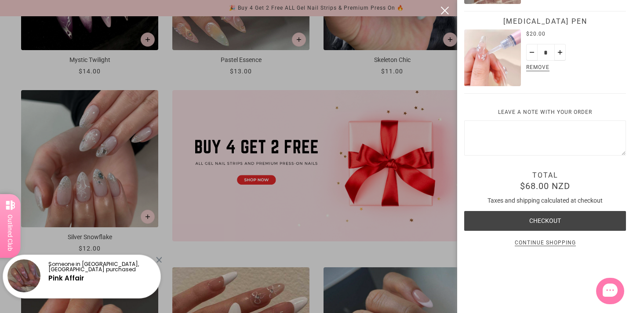
click at [349, 203] on div at bounding box center [316, 156] width 633 height 313
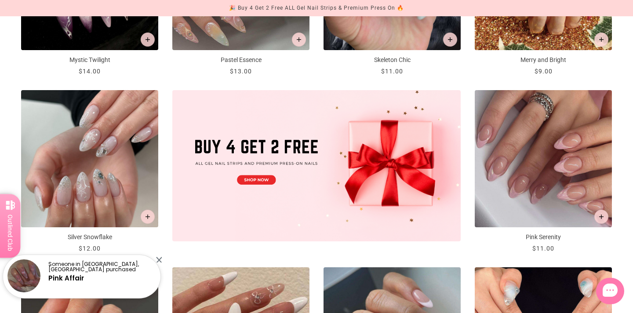
scroll to position [302, 0]
click at [268, 181] on img at bounding box center [316, 165] width 288 height 151
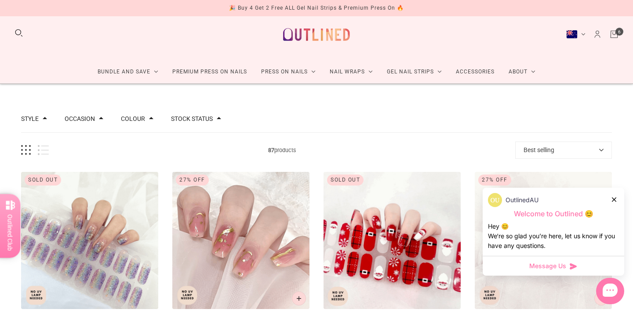
scroll to position [4, 0]
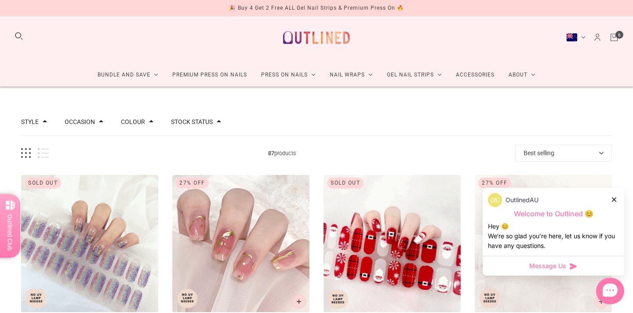
click at [615, 200] on icon at bounding box center [614, 199] width 4 height 4
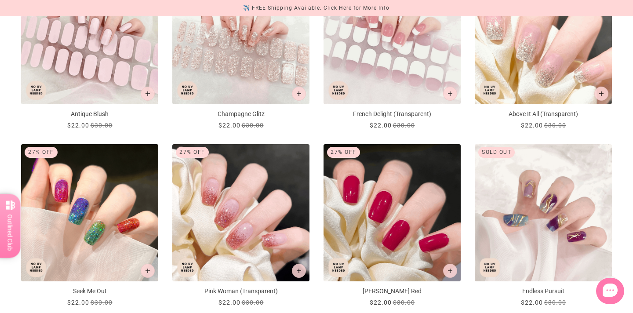
scroll to position [0, 0]
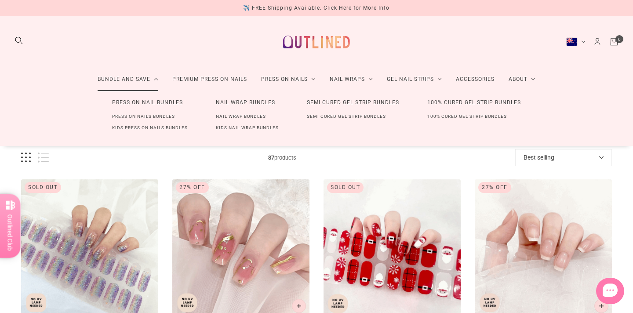
click at [128, 71] on link "Bundle and Save" at bounding box center [128, 79] width 75 height 23
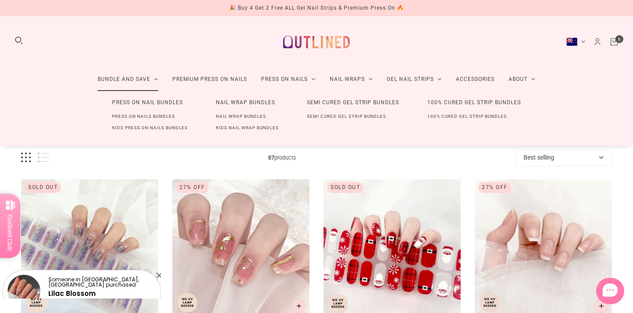
click at [142, 101] on link "Press On Nail Bundles" at bounding box center [147, 103] width 99 height 16
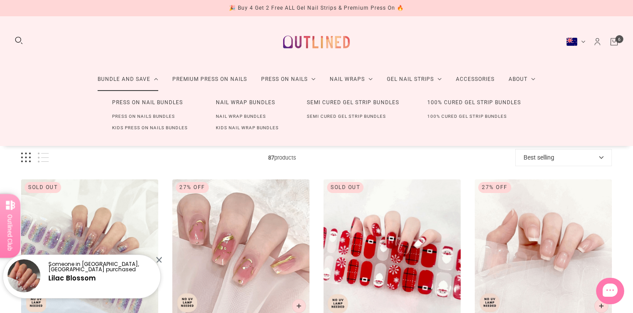
click at [160, 101] on link "Press On Nail Bundles" at bounding box center [147, 103] width 99 height 16
click at [157, 117] on link "Press On Nails Bundles" at bounding box center [143, 116] width 91 height 11
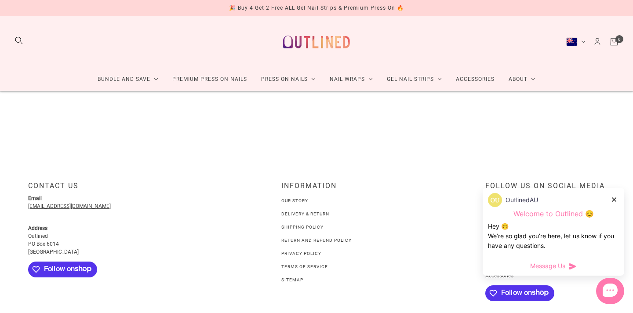
click at [614, 41] on icon "Cart" at bounding box center [614, 42] width 10 height 10
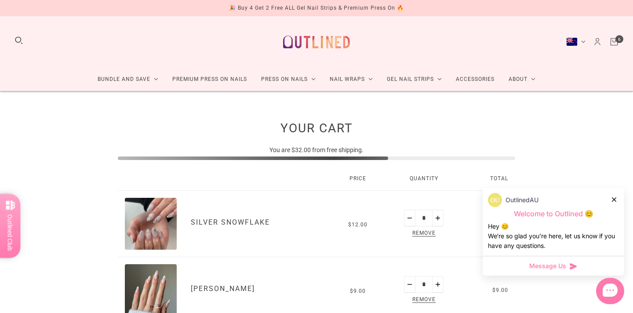
click at [422, 235] on span "Remove" at bounding box center [424, 234] width 27 height 10
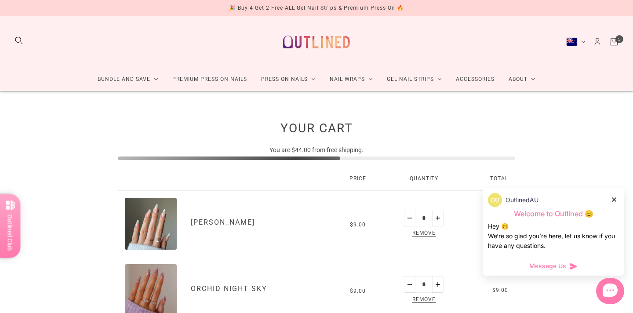
click at [422, 235] on span "Remove" at bounding box center [424, 234] width 27 height 10
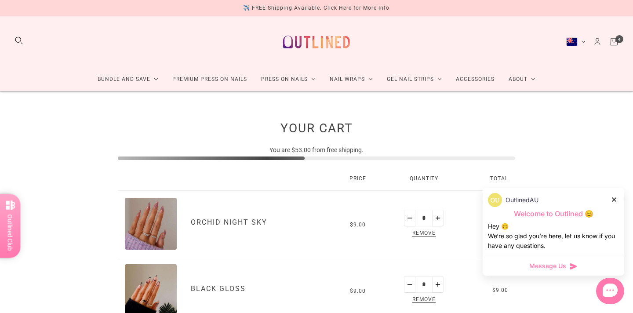
click at [422, 235] on span "Remove" at bounding box center [424, 234] width 27 height 10
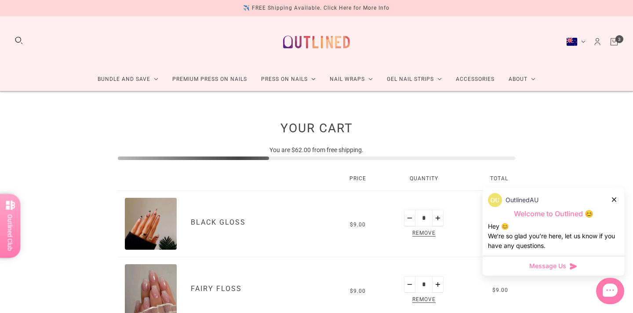
click at [422, 235] on span "Remove" at bounding box center [424, 234] width 27 height 10
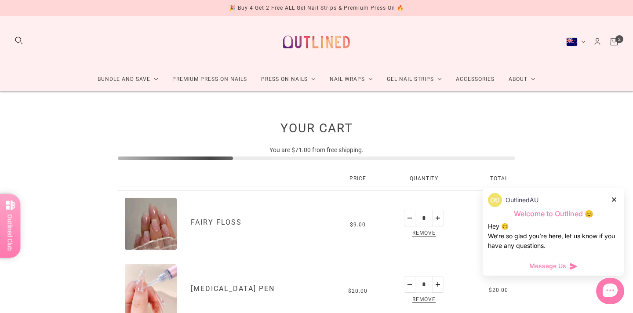
click at [422, 235] on span "Remove" at bounding box center [424, 234] width 27 height 10
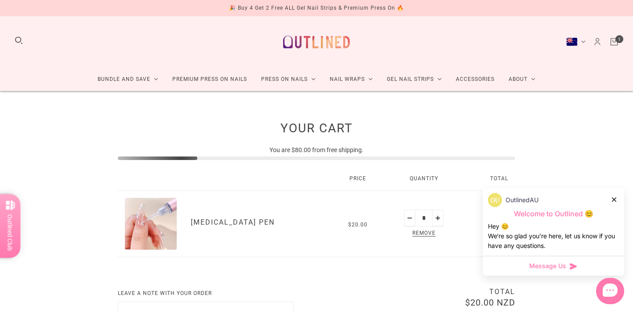
click at [422, 235] on span "Remove" at bounding box center [424, 234] width 27 height 10
click at [426, 232] on span "Remove" at bounding box center [424, 234] width 27 height 10
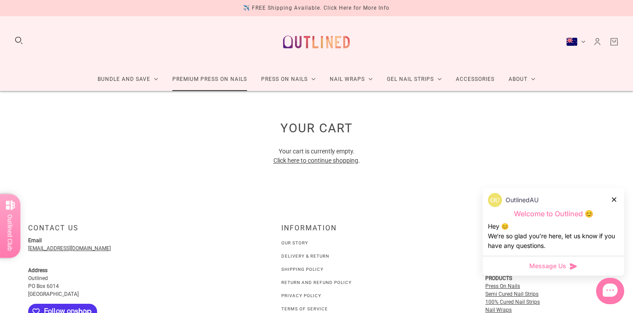
click at [199, 78] on link "Premium Press On Nails" at bounding box center [209, 79] width 89 height 23
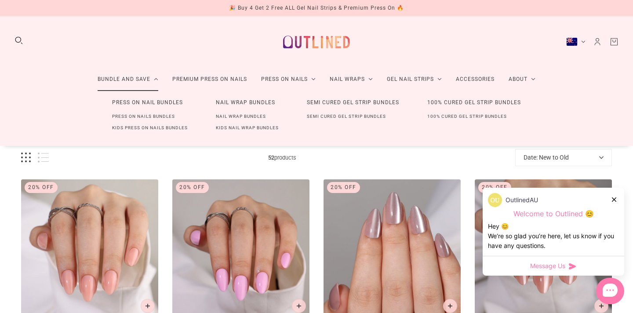
click at [136, 115] on link "Press On Nails Bundles" at bounding box center [143, 116] width 91 height 11
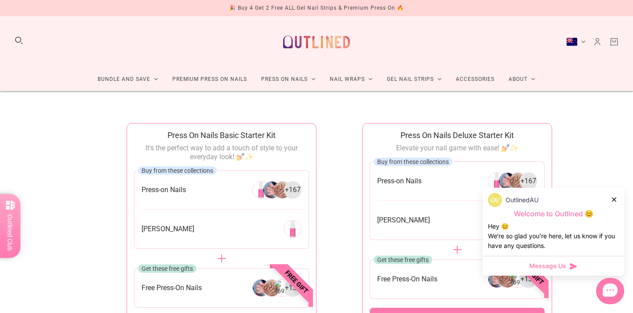
click at [615, 200] on icon at bounding box center [614, 199] width 4 height 4
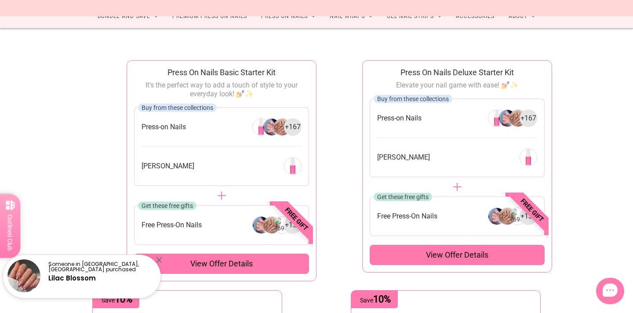
scroll to position [64, 0]
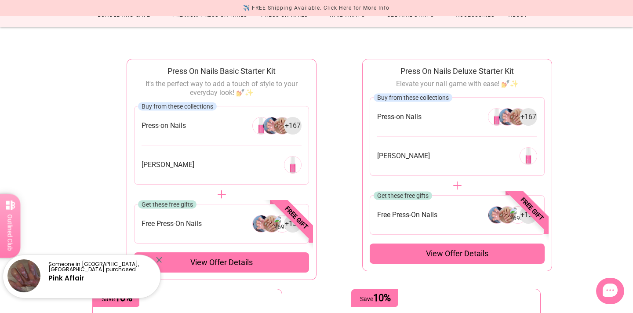
click at [431, 259] on div "View offer details" at bounding box center [457, 254] width 175 height 20
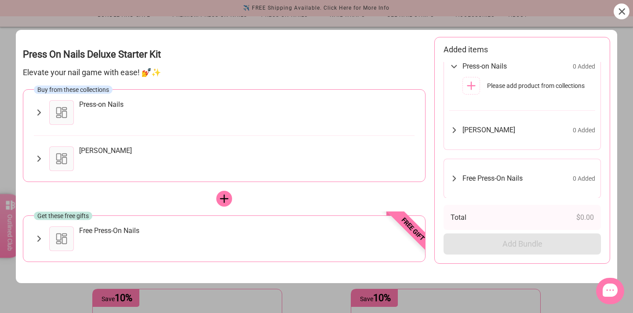
scroll to position [0, 0]
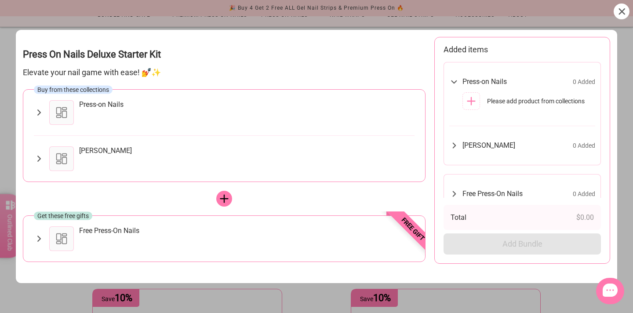
click at [40, 110] on icon at bounding box center [39, 112] width 10 height 11
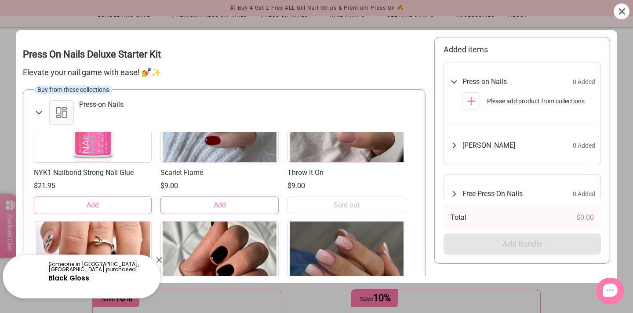
scroll to position [84, 0]
click at [221, 209] on span "Add" at bounding box center [220, 206] width 12 height 10
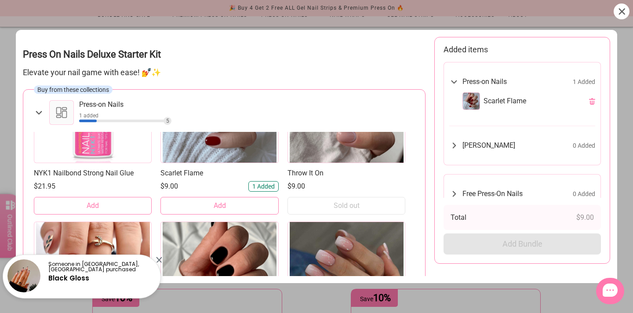
click at [221, 209] on span "Add" at bounding box center [220, 206] width 12 height 10
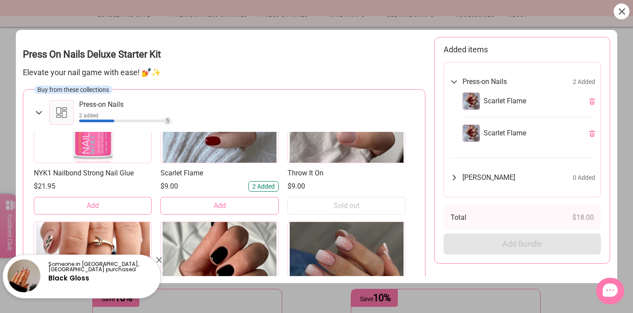
click at [221, 209] on span "Add" at bounding box center [220, 206] width 12 height 10
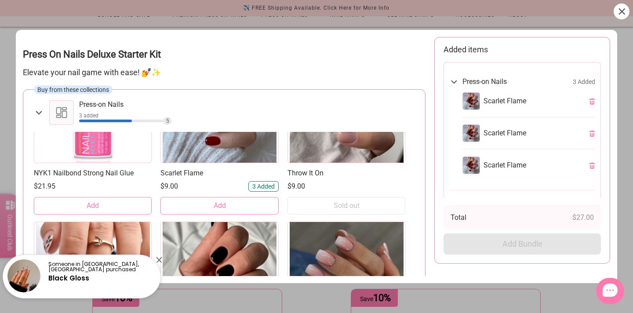
click at [221, 209] on span "Add" at bounding box center [220, 206] width 12 height 10
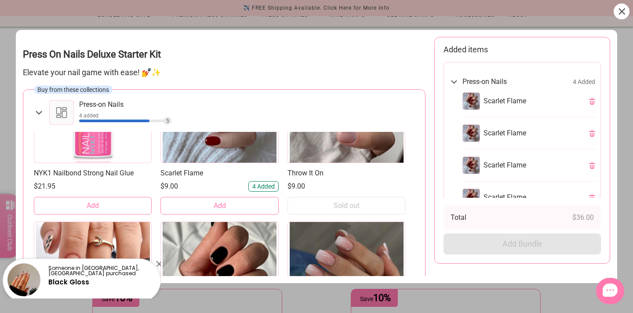
click at [221, 209] on span "Add" at bounding box center [220, 206] width 12 height 10
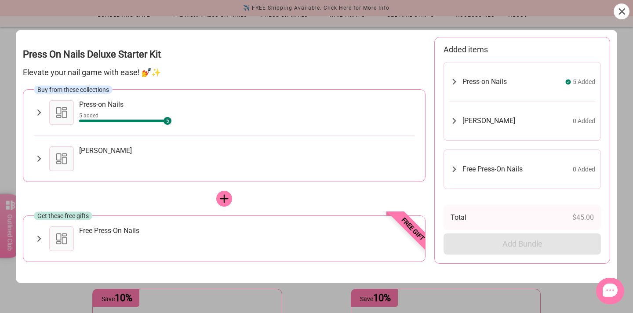
click at [621, 10] on icon at bounding box center [622, 11] width 6 height 6
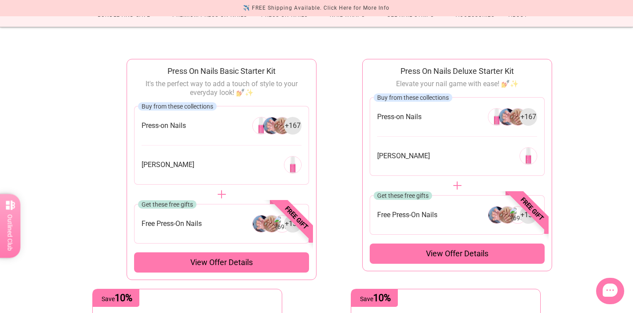
click at [222, 261] on span "View offer details" at bounding box center [221, 262] width 62 height 11
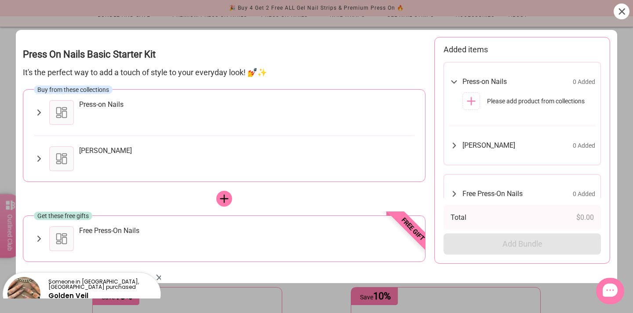
click at [31, 109] on div "Buy from these collections Press-on Nails NYK1 Nailbond Strong Nail Glue $21.95…" at bounding box center [224, 135] width 403 height 93
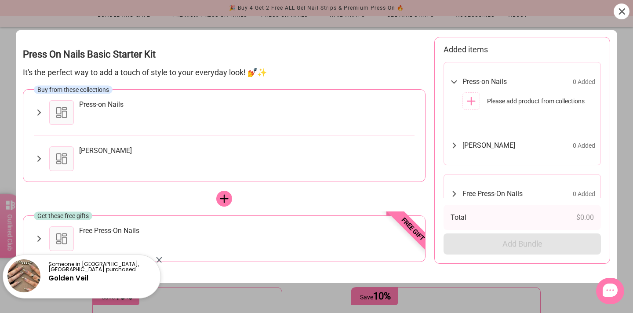
click at [37, 112] on icon at bounding box center [39, 112] width 10 height 11
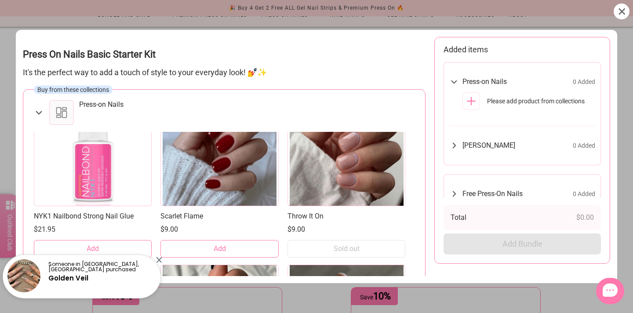
scroll to position [41, 0]
click at [217, 245] on span "Add" at bounding box center [220, 249] width 12 height 10
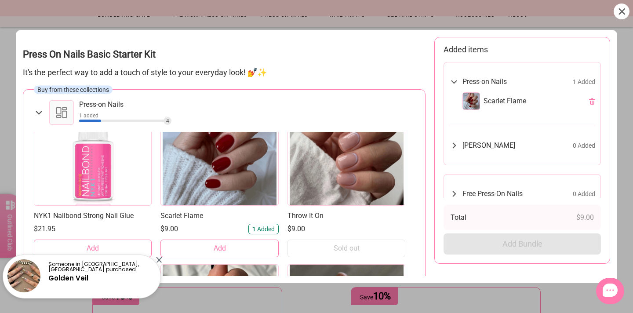
click at [217, 245] on span "Add" at bounding box center [220, 249] width 12 height 10
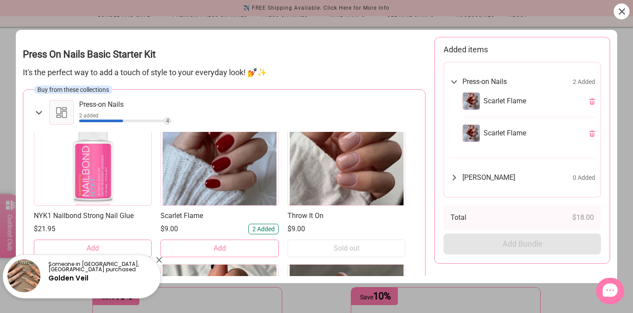
click at [217, 245] on span "Add" at bounding box center [220, 249] width 12 height 10
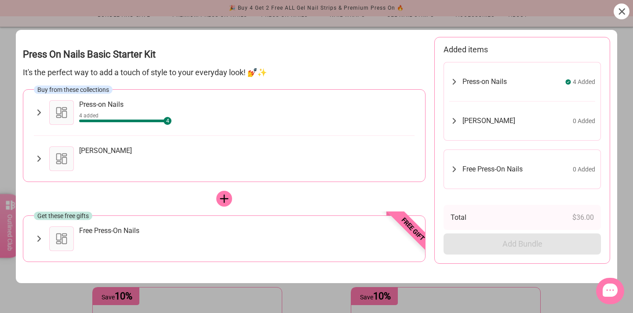
click at [37, 156] on icon at bounding box center [39, 159] width 4 height 6
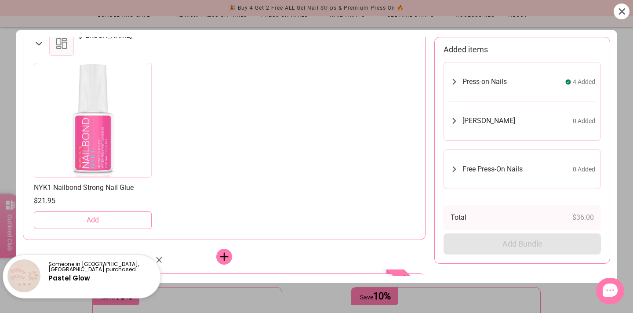
click at [101, 213] on button "Add" at bounding box center [93, 220] width 118 height 18
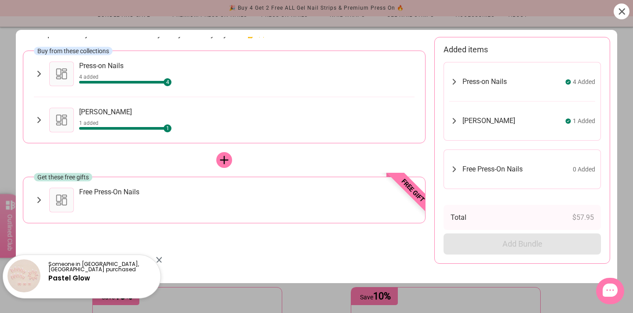
scroll to position [39, 0]
click at [40, 204] on icon at bounding box center [39, 200] width 10 height 11
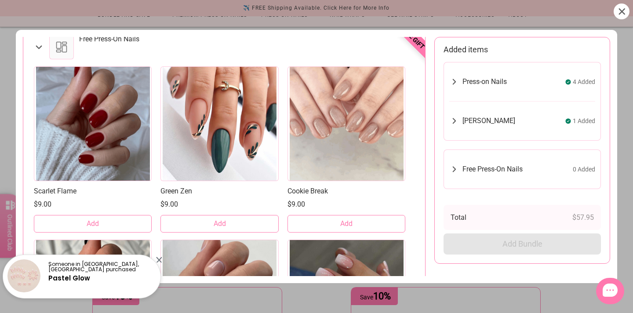
scroll to position [193, 0]
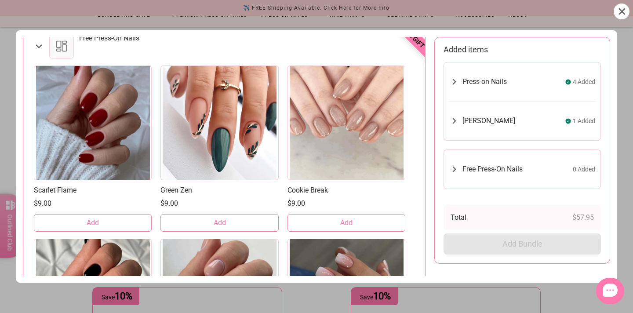
click at [233, 221] on button "Add" at bounding box center [219, 223] width 118 height 18
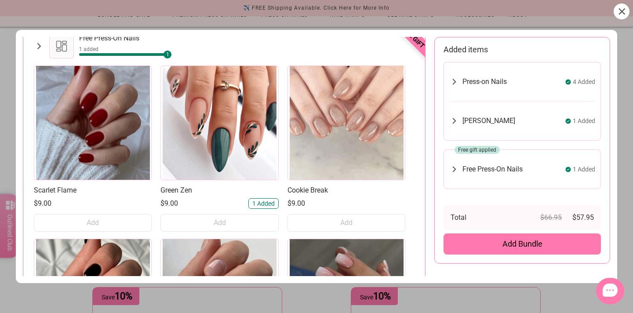
scroll to position [39, 0]
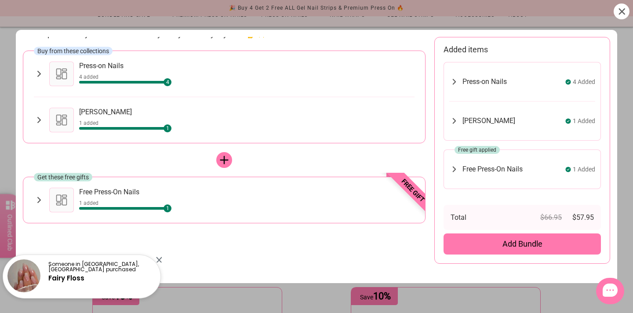
click at [36, 199] on icon at bounding box center [39, 200] width 10 height 11
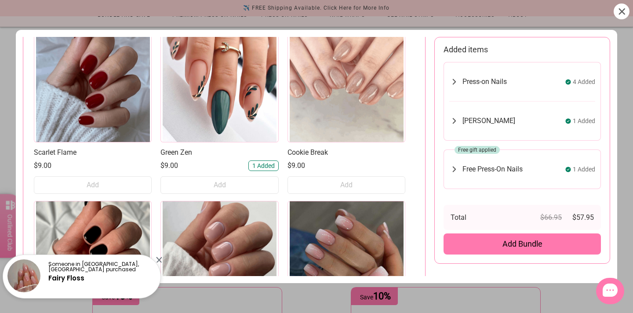
scroll to position [228, 0]
